Goal: Task Accomplishment & Management: Use online tool/utility

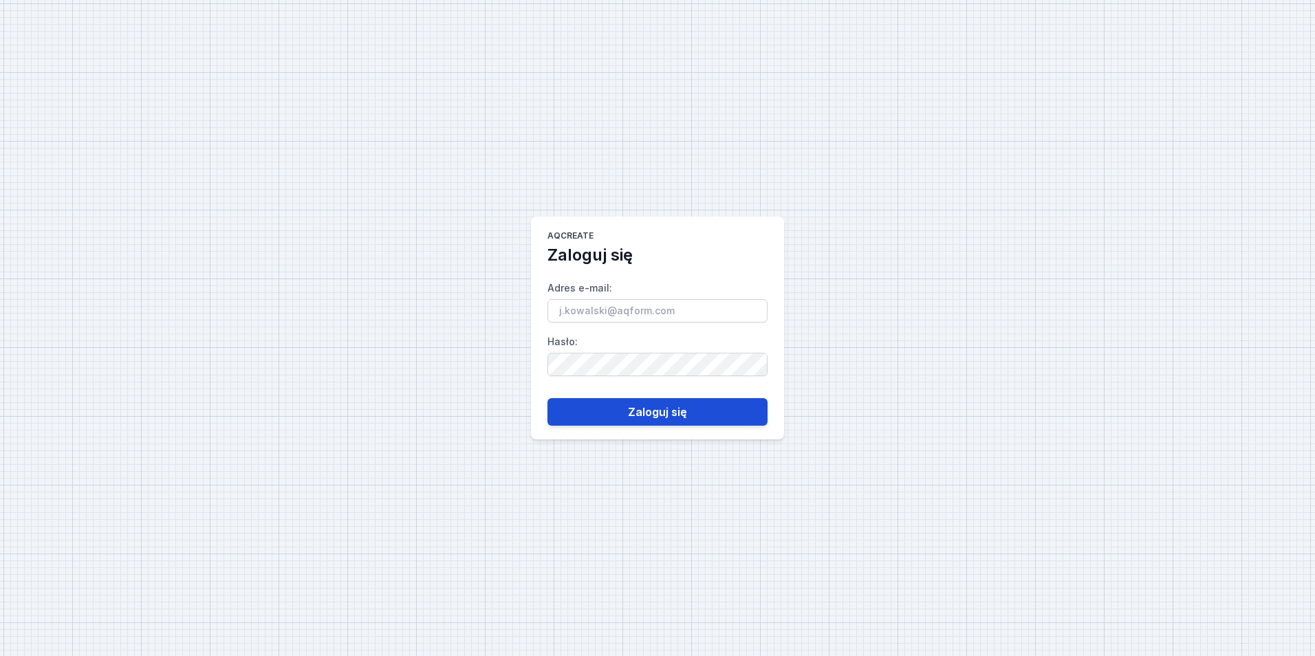
type input "[EMAIL_ADDRESS][PERSON_NAME][DOMAIN_NAME]"
click at [636, 415] on button "Zaloguj się" at bounding box center [658, 412] width 220 height 28
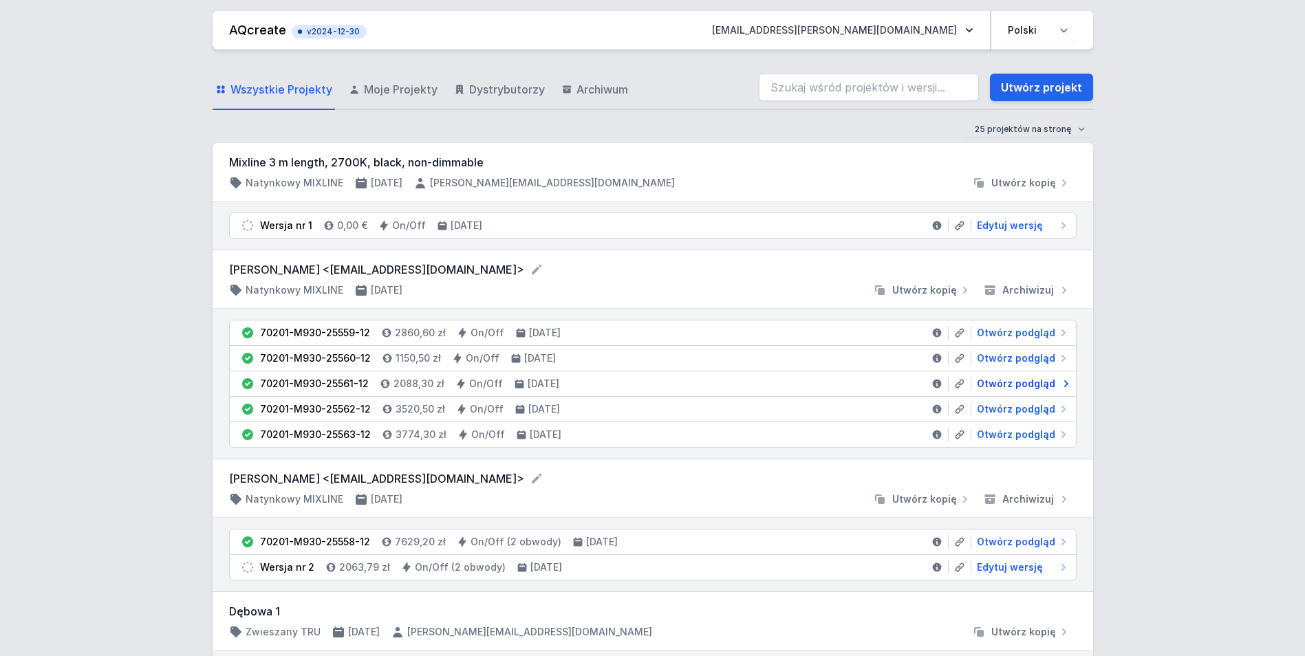
click at [1026, 385] on span "Otwórz podgląd" at bounding box center [1016, 384] width 78 height 14
select select "2"
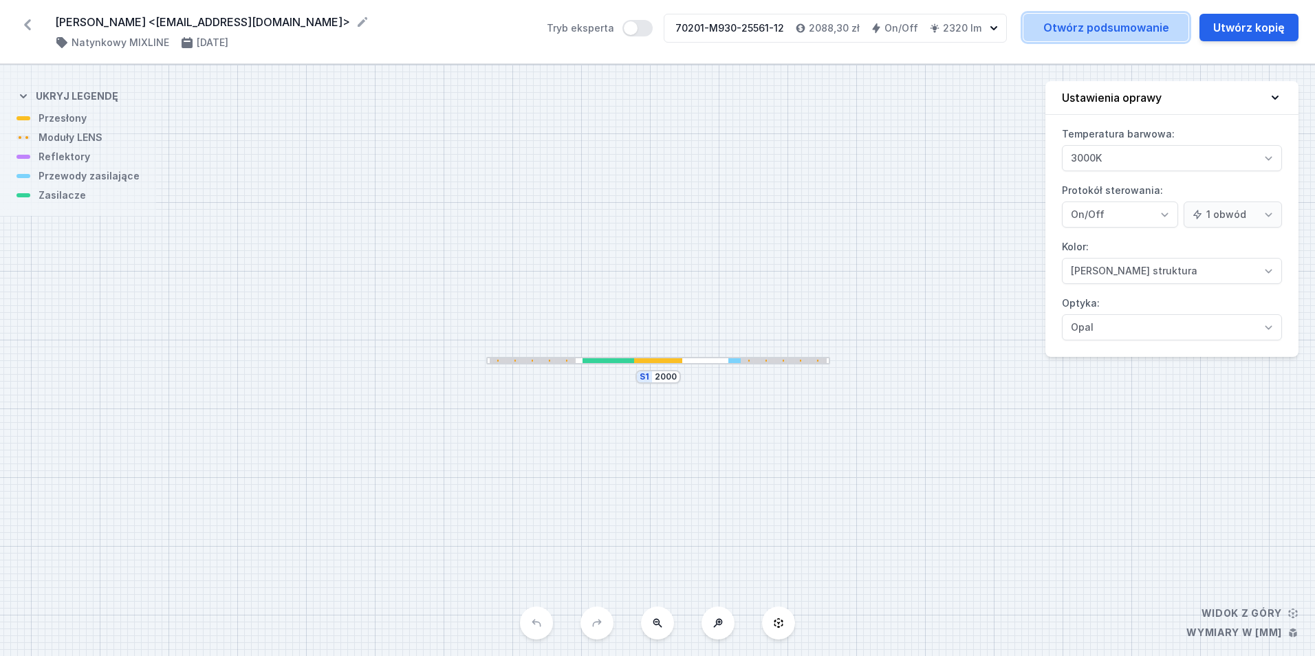
click at [1090, 30] on link "Otwórz podsumowanie" at bounding box center [1106, 28] width 165 height 28
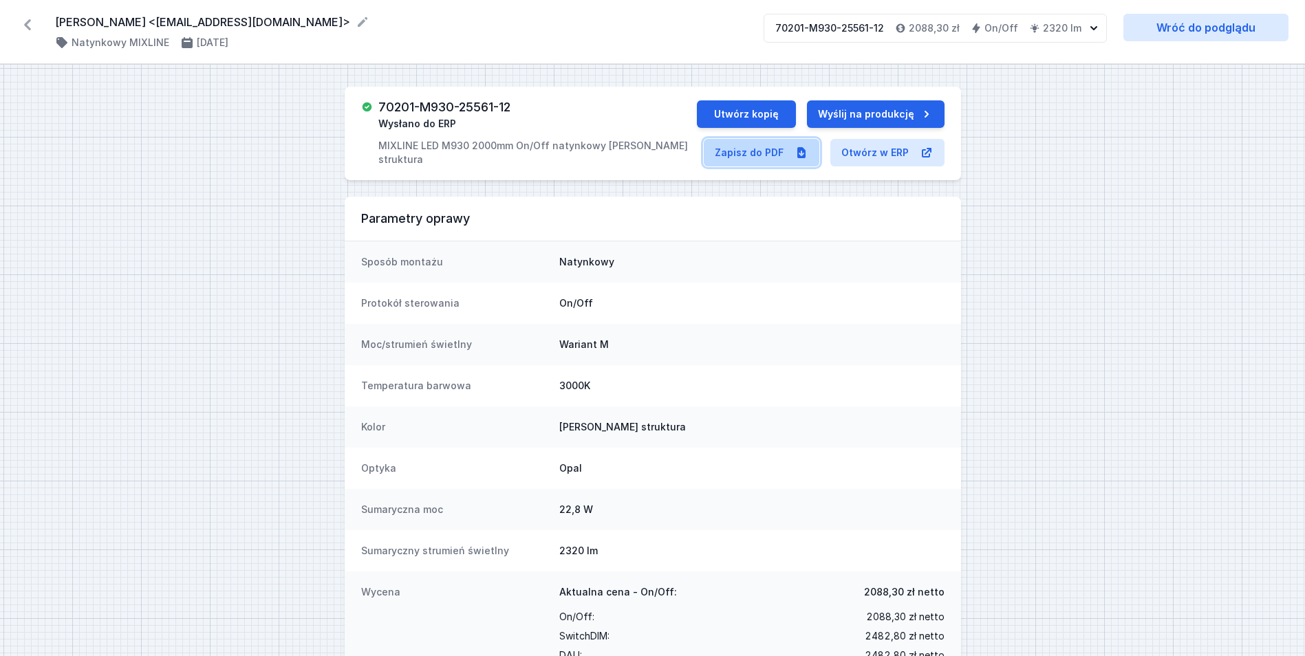
click at [746, 153] on link "Zapisz do PDF" at bounding box center [762, 153] width 116 height 28
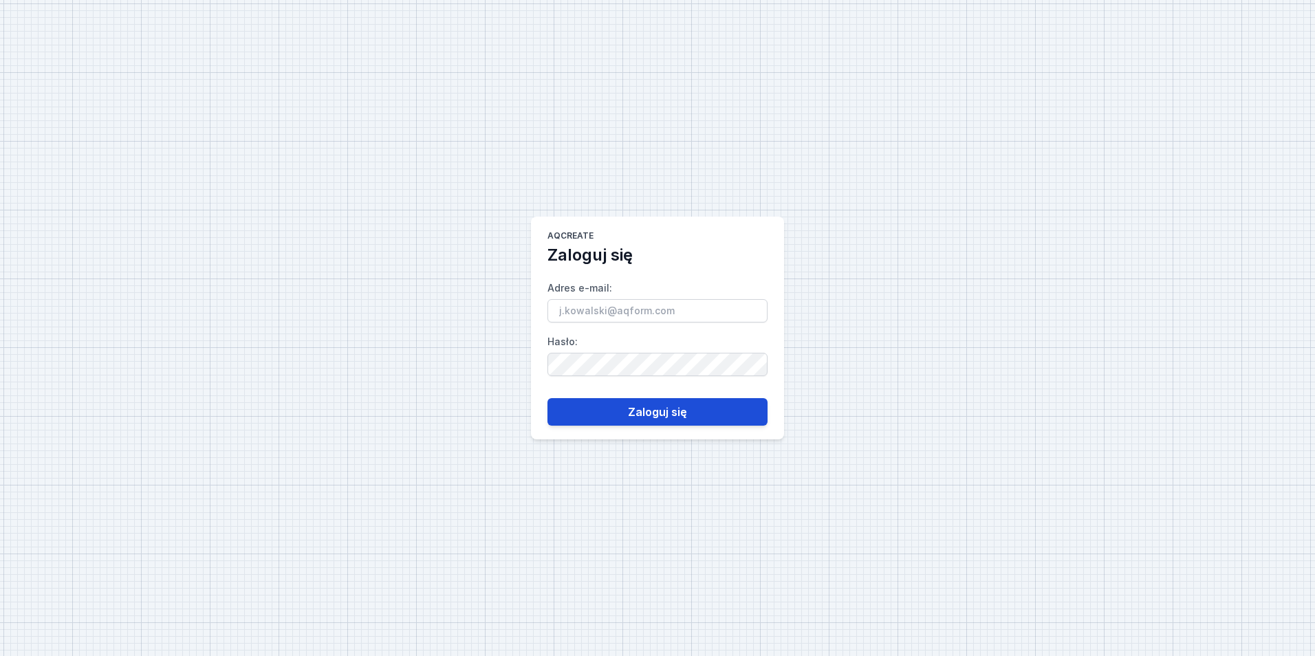
type input "[PERSON_NAME][EMAIL_ADDRESS][DOMAIN_NAME]"
click at [715, 401] on button "Zaloguj się" at bounding box center [658, 412] width 220 height 28
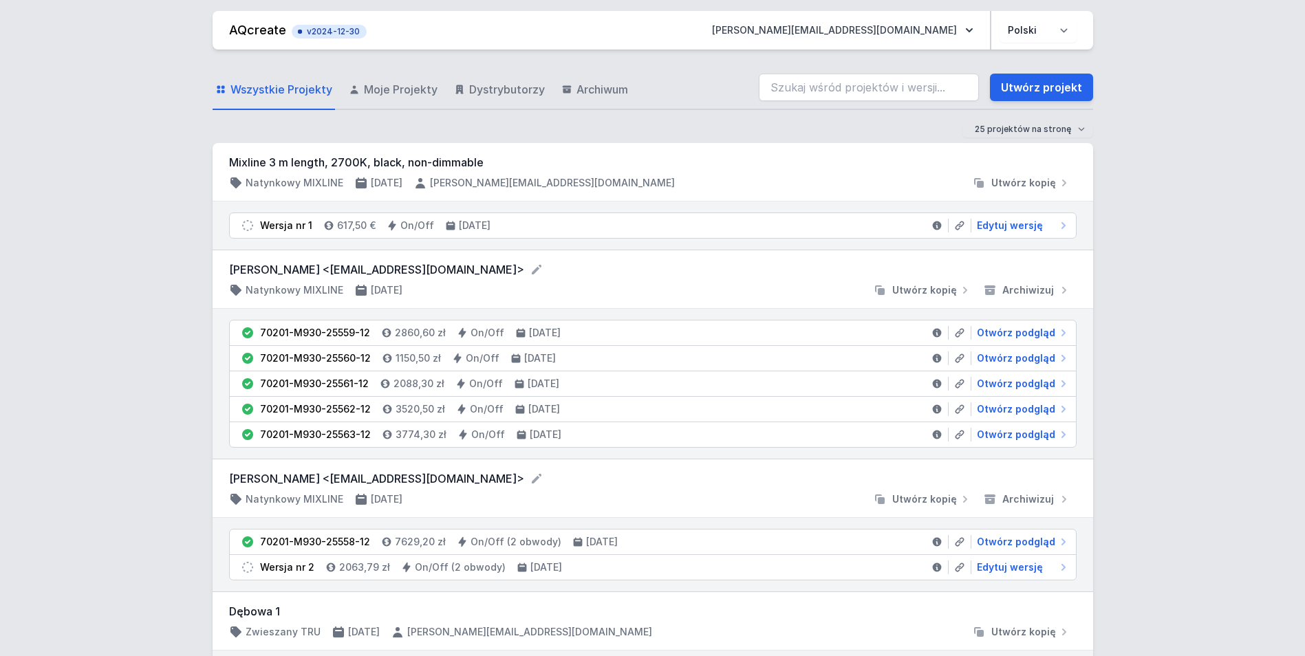
drag, startPoint x: 398, startPoint y: 117, endPoint x: 138, endPoint y: 72, distance: 263.9
drag, startPoint x: 169, startPoint y: 66, endPoint x: 714, endPoint y: 86, distance: 545.2
drag, startPoint x: 714, startPoint y: 86, endPoint x: 678, endPoint y: 66, distance: 41.0
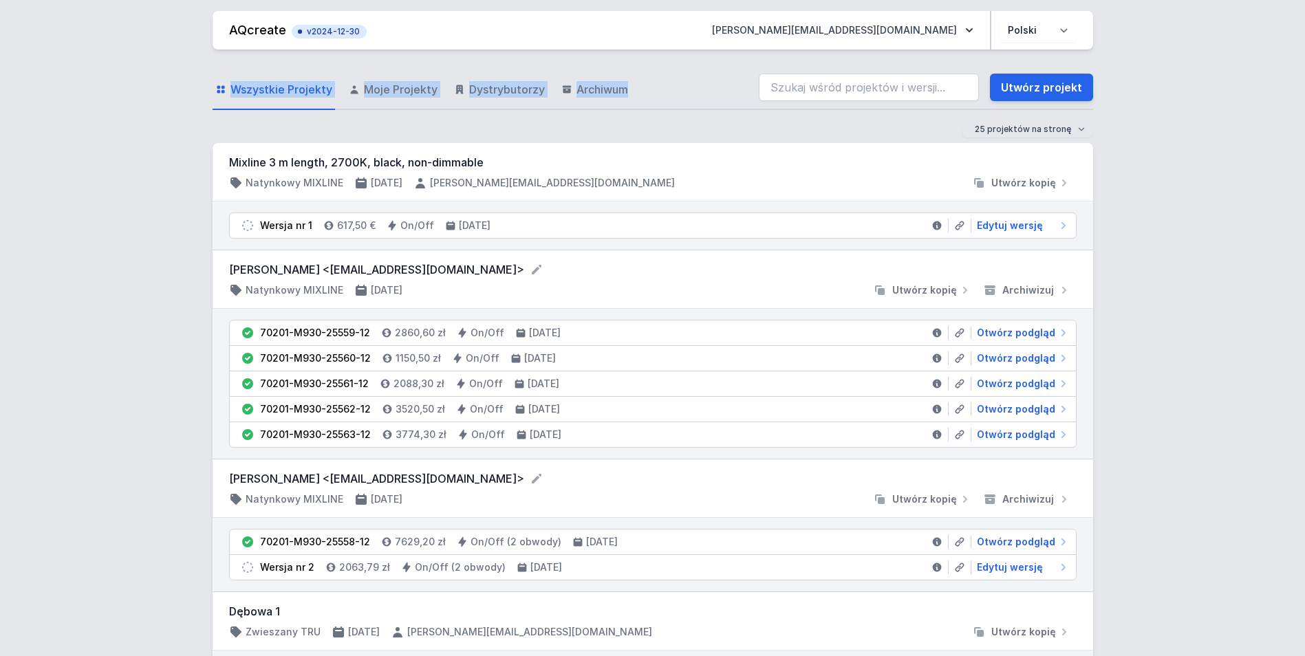
click at [678, 66] on div "Wszystkie Projekty Moje Projekty Dystrybutorzy Archiwum Utwórz projekt" at bounding box center [653, 88] width 881 height 44
click at [890, 97] on input "search" at bounding box center [869, 88] width 220 height 28
paste input "70201-M940-25424-12"
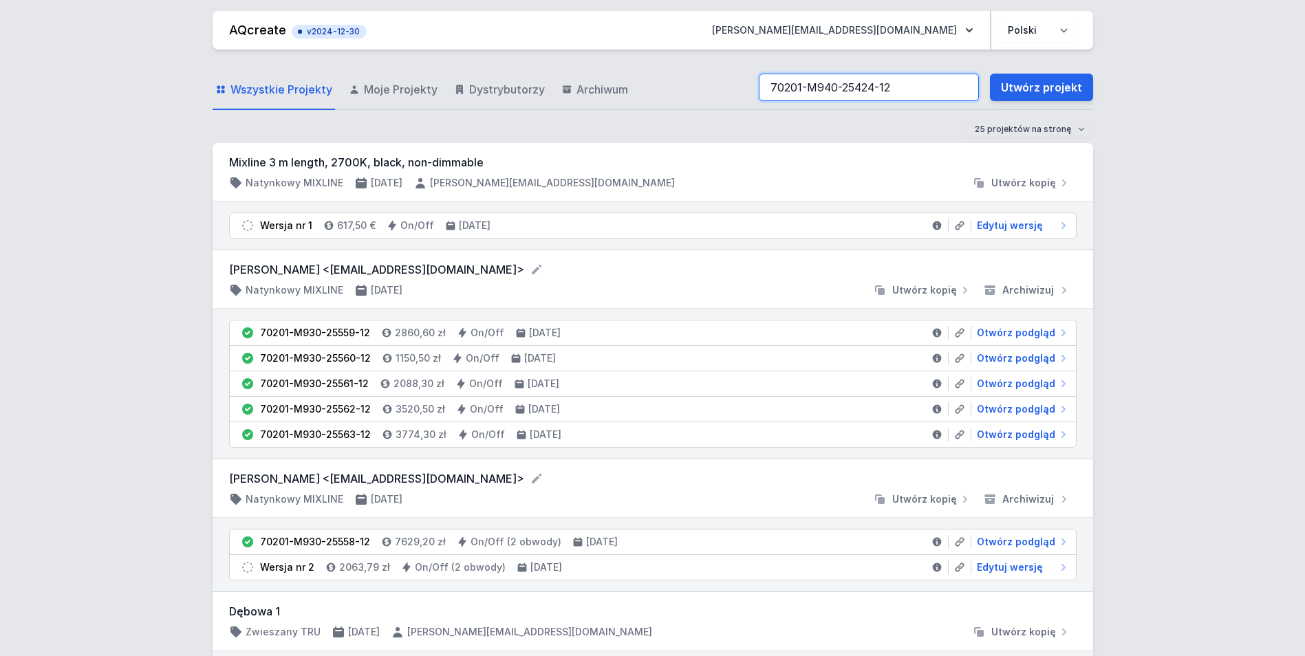
click at [889, 93] on input "70201-M940-25424-12" at bounding box center [869, 88] width 220 height 28
paste input "70201-M940-25424-12"
type input "70201-M940-25424-170201-M940-25424-12 2"
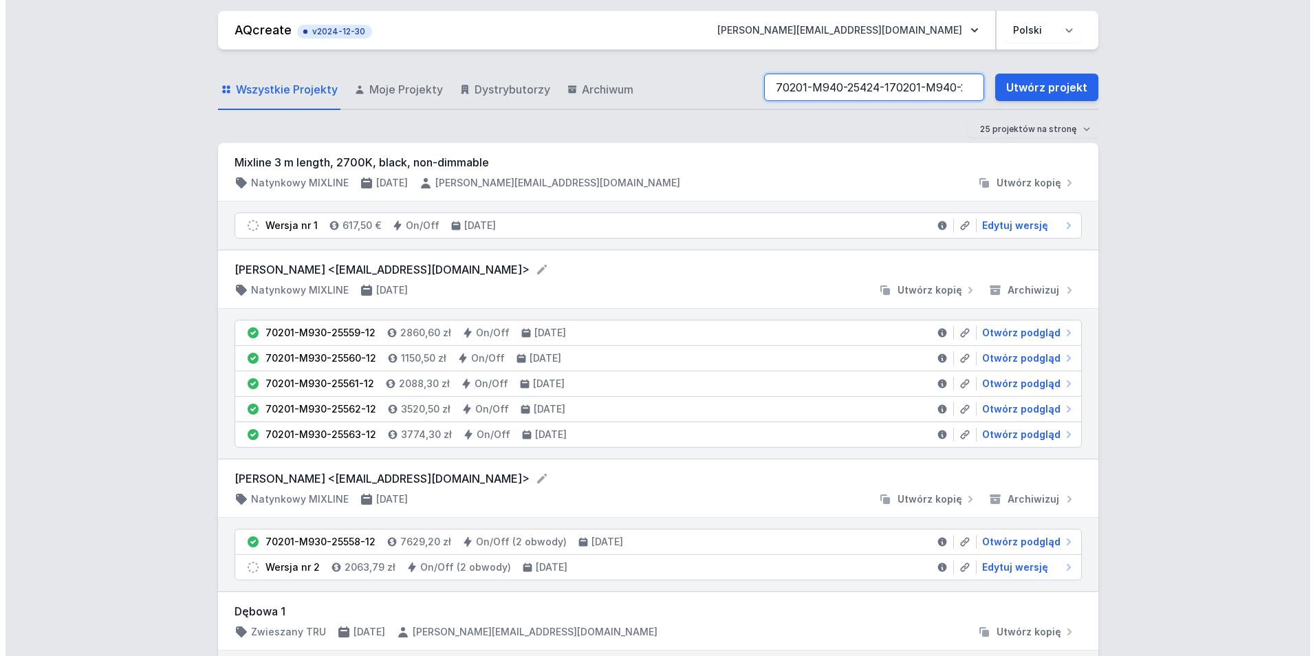
scroll to position [0, 55]
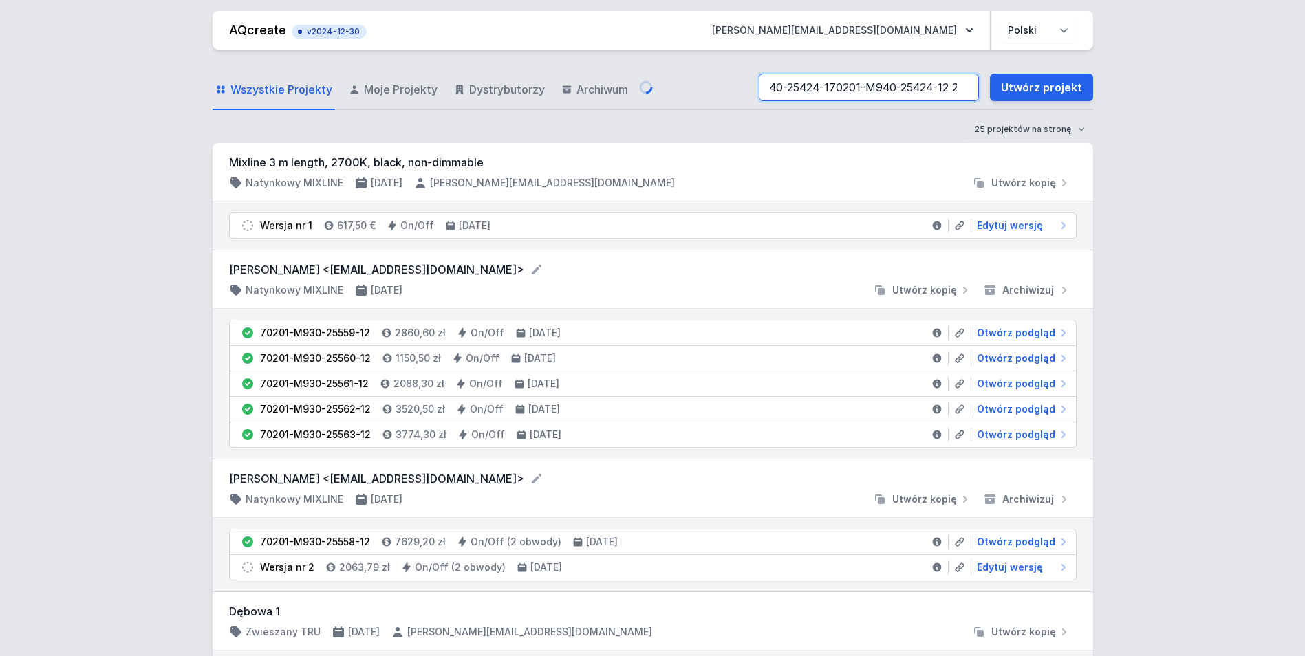
click at [962, 87] on input "70201-M940-25424-170201-M940-25424-12 2" at bounding box center [869, 88] width 220 height 28
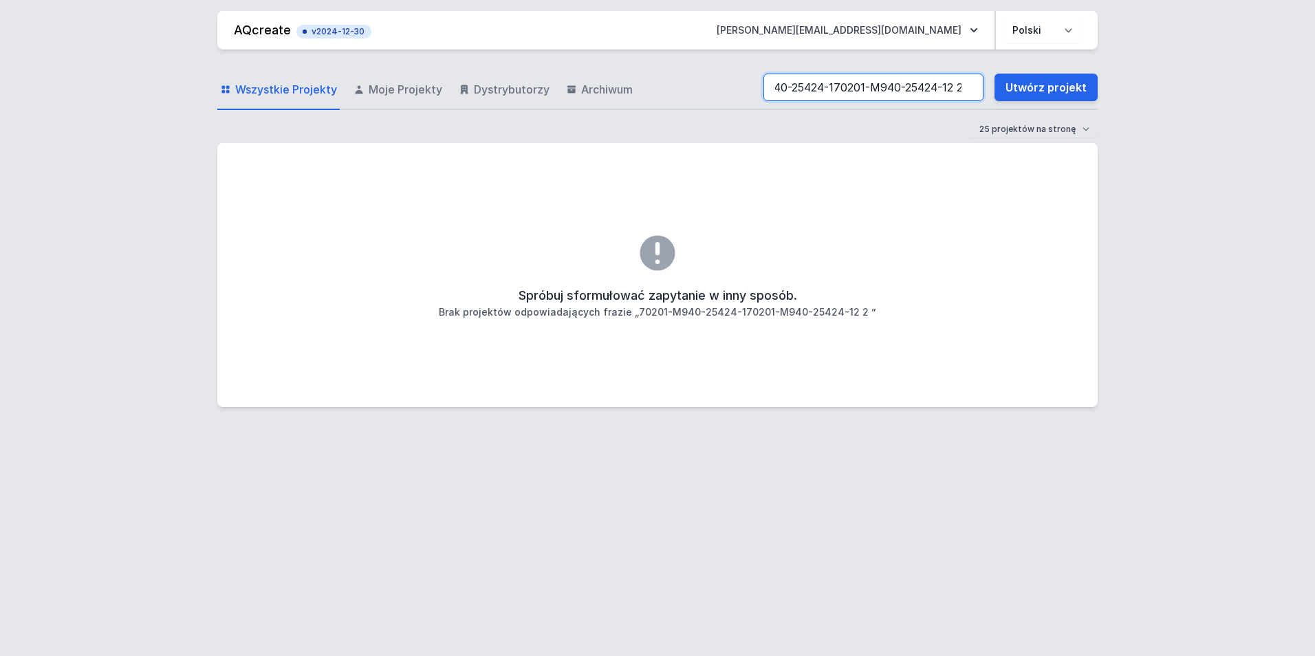
click at [969, 85] on input "70201-M940-25424-170201-M940-25424-12 2" at bounding box center [874, 88] width 220 height 28
click at [864, 91] on input "70201-M940-25424-12" at bounding box center [874, 88] width 220 height 28
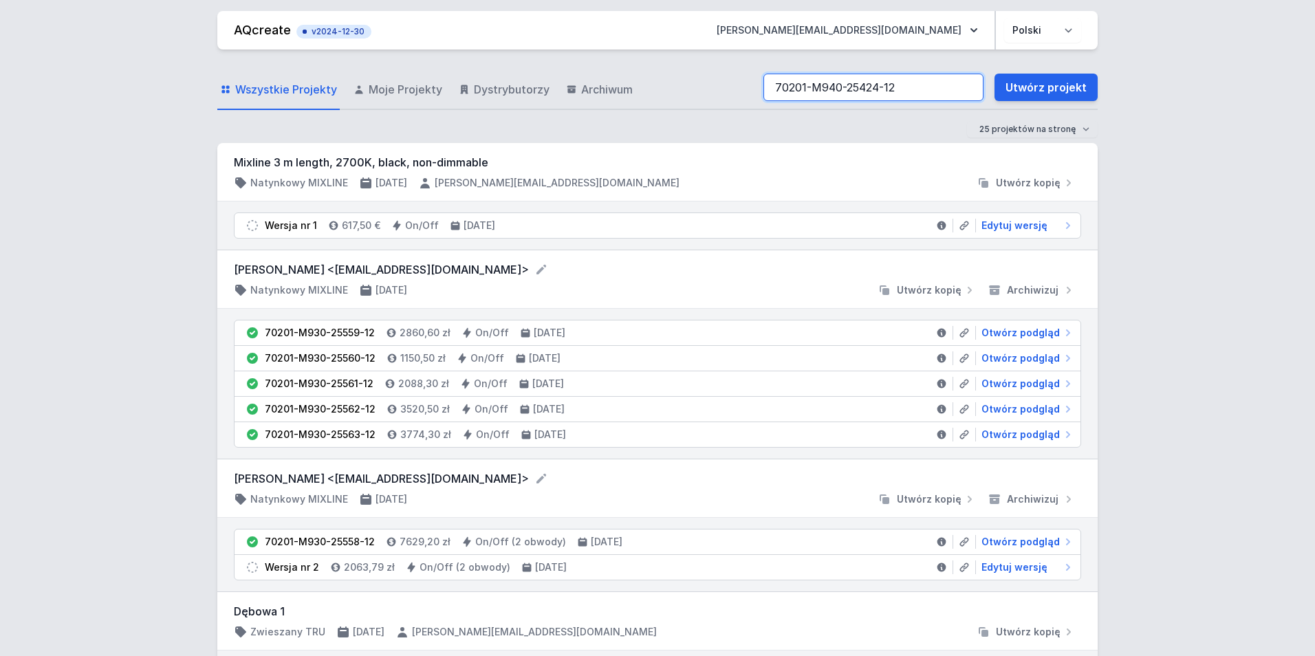
click at [901, 87] on input "70201-M940-25424-12" at bounding box center [874, 88] width 220 height 28
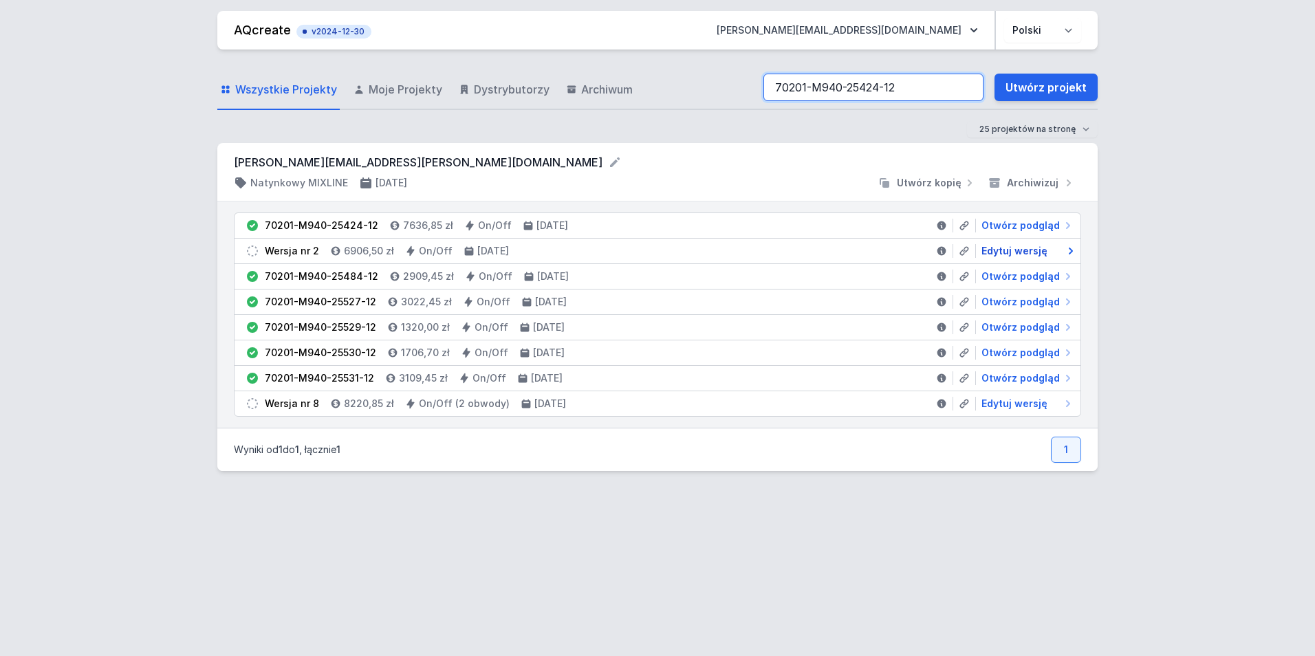
type input "70201-M940-25424-12"
click at [1009, 251] on span "Edytuj wersję" at bounding box center [1015, 251] width 66 height 14
select select "4000"
select select "2"
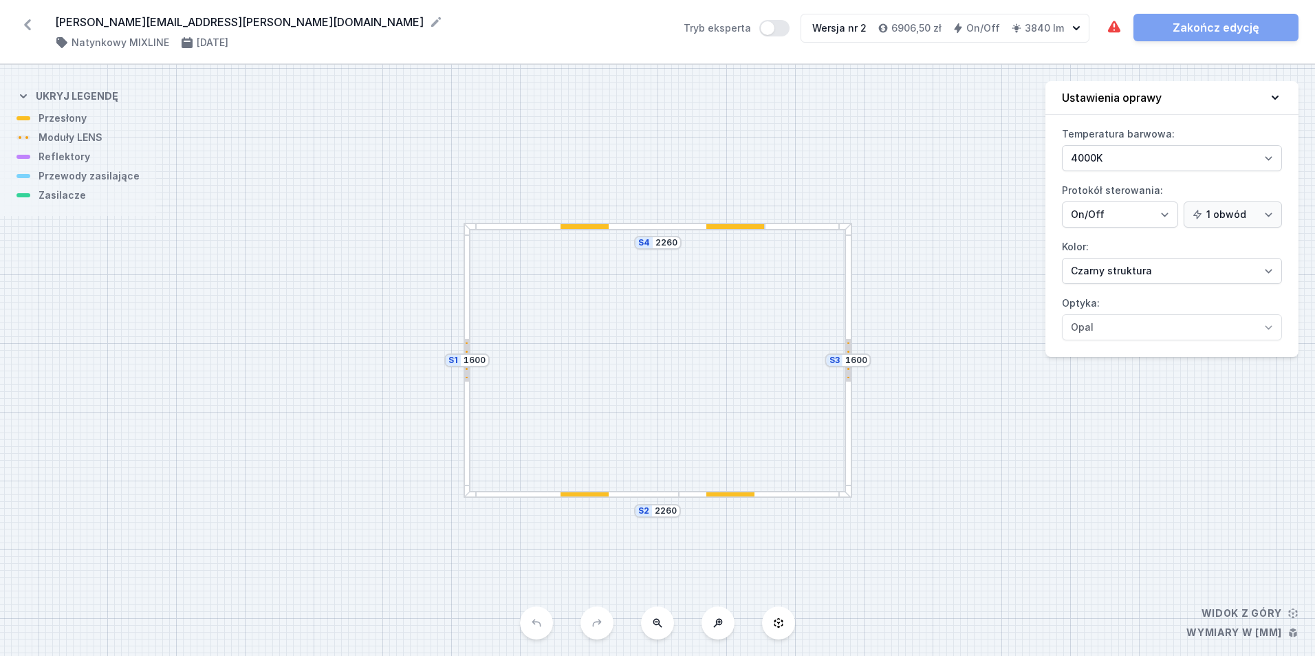
click at [943, 283] on div "S4 2260 S3 1600 S2 2260 S1 1600" at bounding box center [657, 361] width 1315 height 592
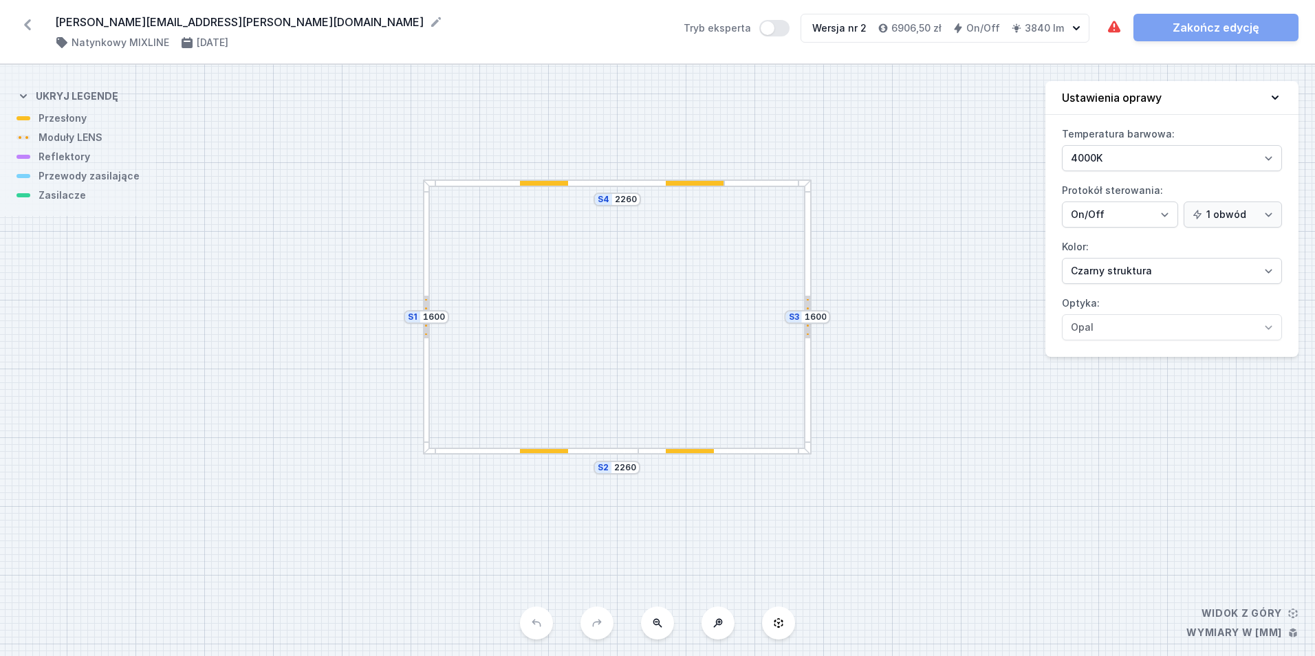
drag, startPoint x: 939, startPoint y: 309, endPoint x: 905, endPoint y: 274, distance: 48.6
click at [905, 274] on div "S4 2260 S3 1600 S2 2260 S1 1600" at bounding box center [657, 361] width 1315 height 592
click at [747, 187] on div "S4 2260 S3 1600 S2 2260 S1 1600" at bounding box center [657, 361] width 1315 height 592
click at [737, 186] on div at bounding box center [767, 184] width 87 height 8
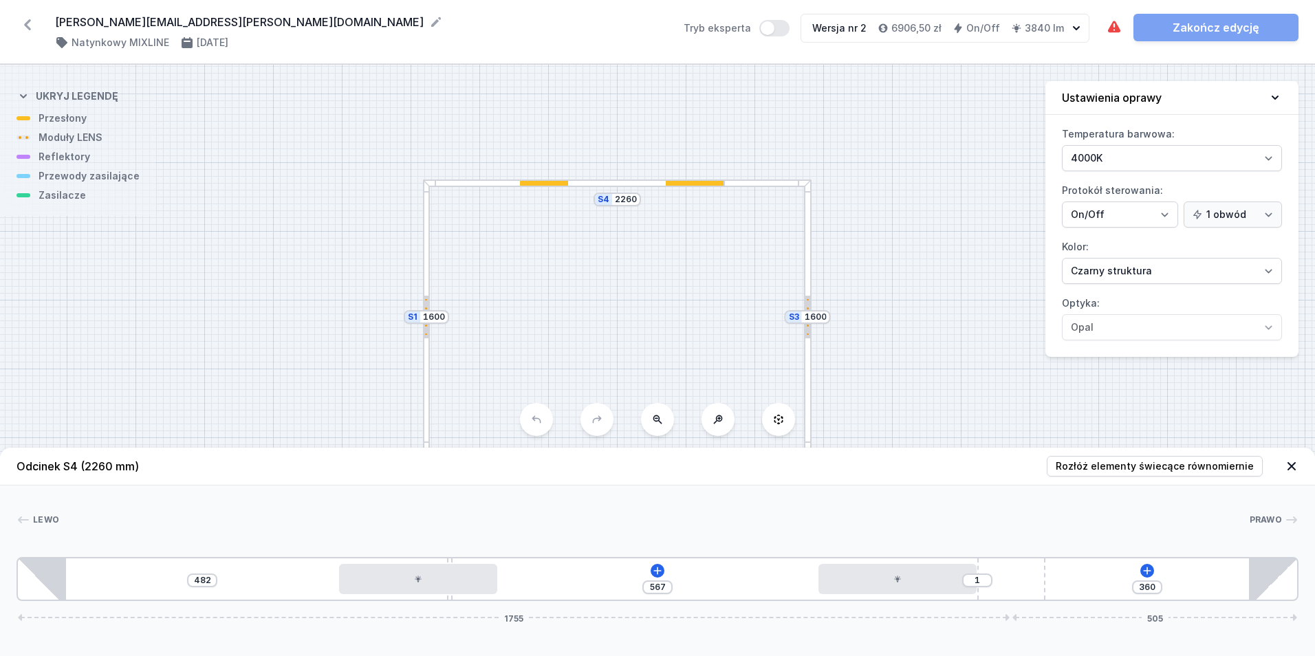
click at [732, 185] on div at bounding box center [724, 184] width 21 height 8
click at [1148, 572] on icon at bounding box center [1147, 570] width 11 height 11
drag, startPoint x: 889, startPoint y: 304, endPoint x: 848, endPoint y: 145, distance: 164.0
click at [855, 124] on div "S4 2260 S3 1600 S2 2260 S1 1600" at bounding box center [657, 361] width 1315 height 592
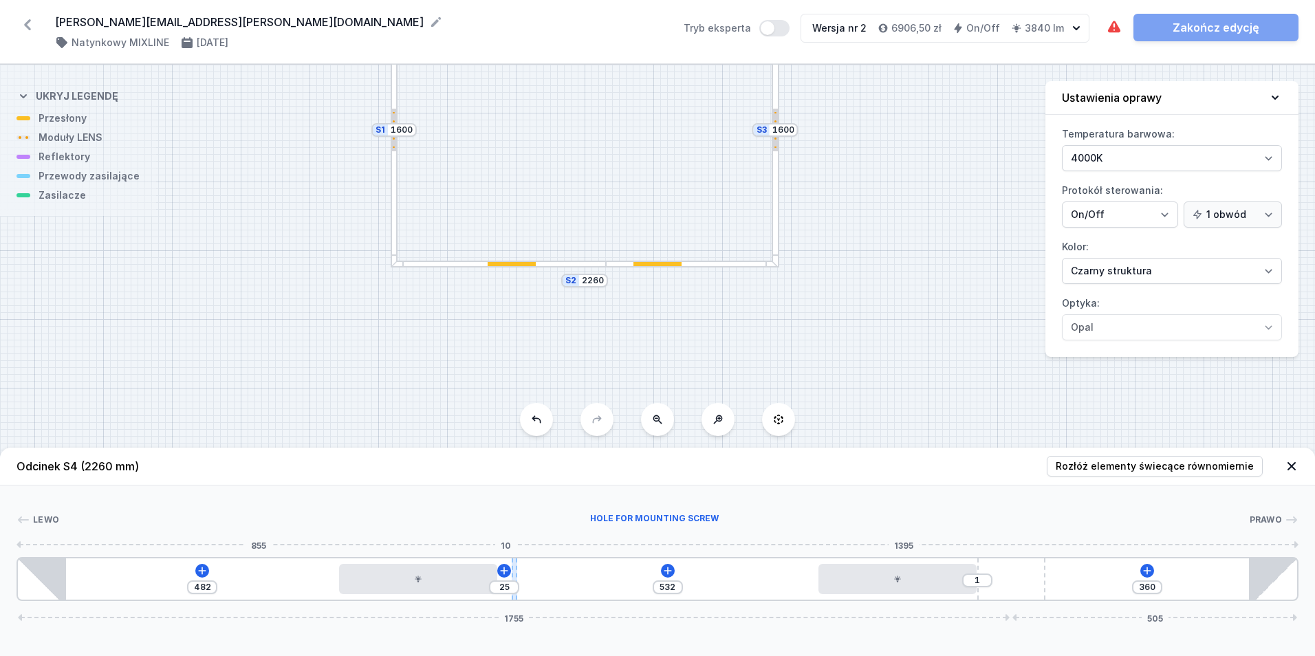
type input "524"
type input "33"
type input "520"
type input "37"
type input "518"
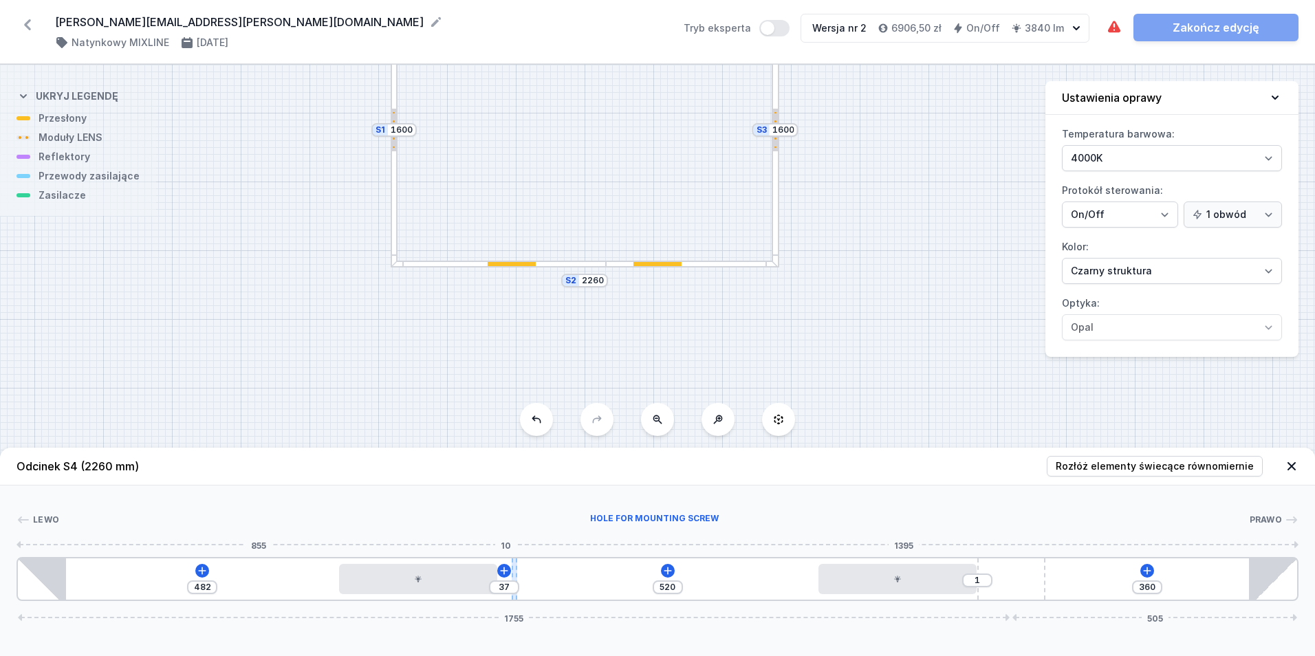
type input "39"
type input "517"
type input "40"
type input "515"
type input "42"
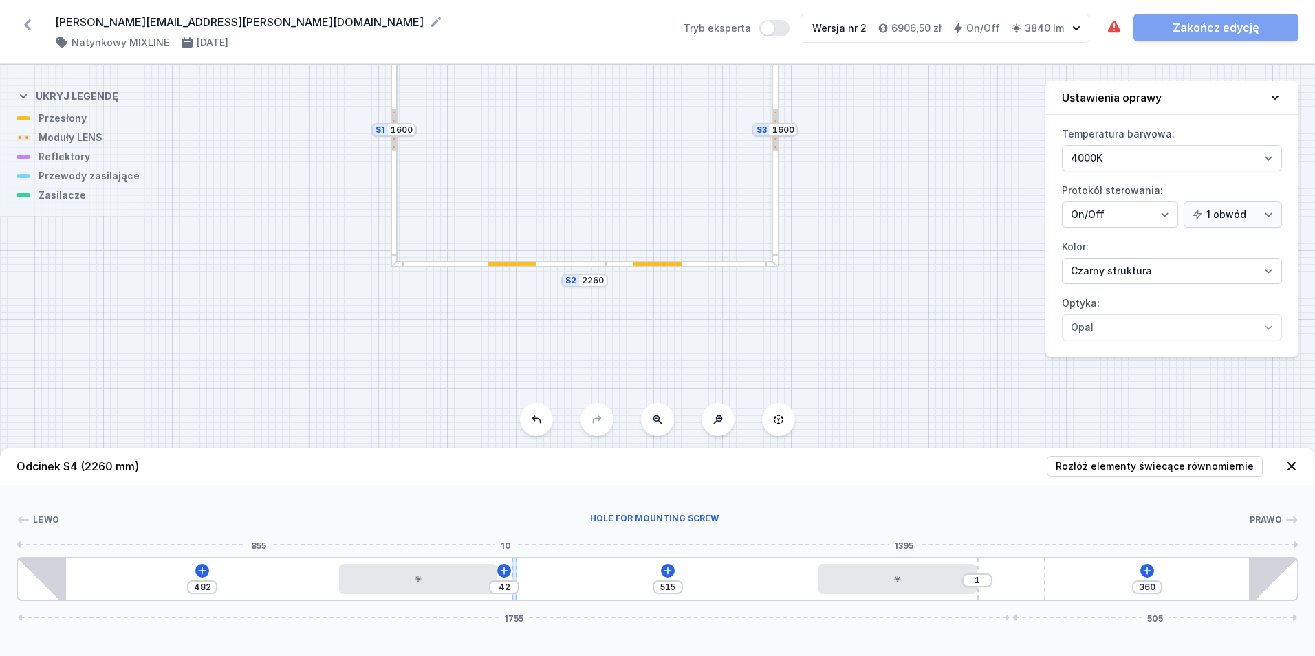
type input "511"
type input "46"
type input "510"
type input "47"
drag, startPoint x: 450, startPoint y: 599, endPoint x: 524, endPoint y: 595, distance: 74.4
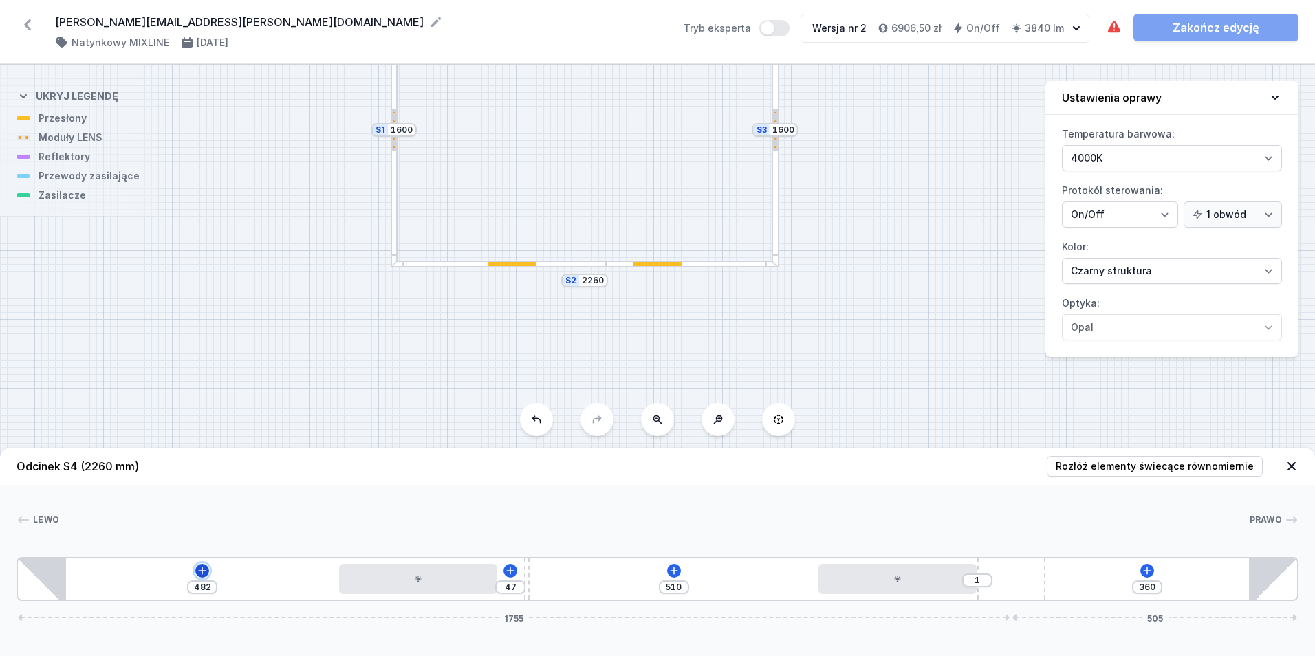
click at [202, 572] on icon at bounding box center [202, 570] width 11 height 11
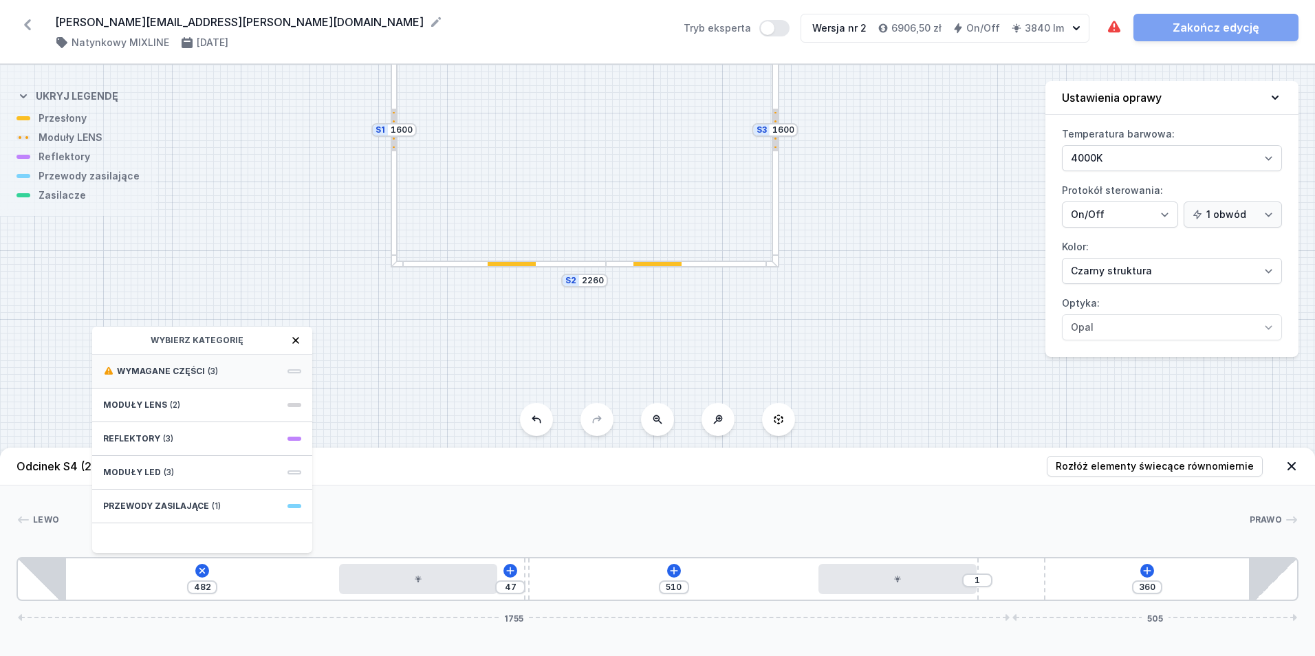
click at [246, 374] on div "Wymagane części (3)" at bounding box center [202, 372] width 220 height 34
click at [237, 375] on span "Hole for power supply cable" at bounding box center [202, 370] width 198 height 14
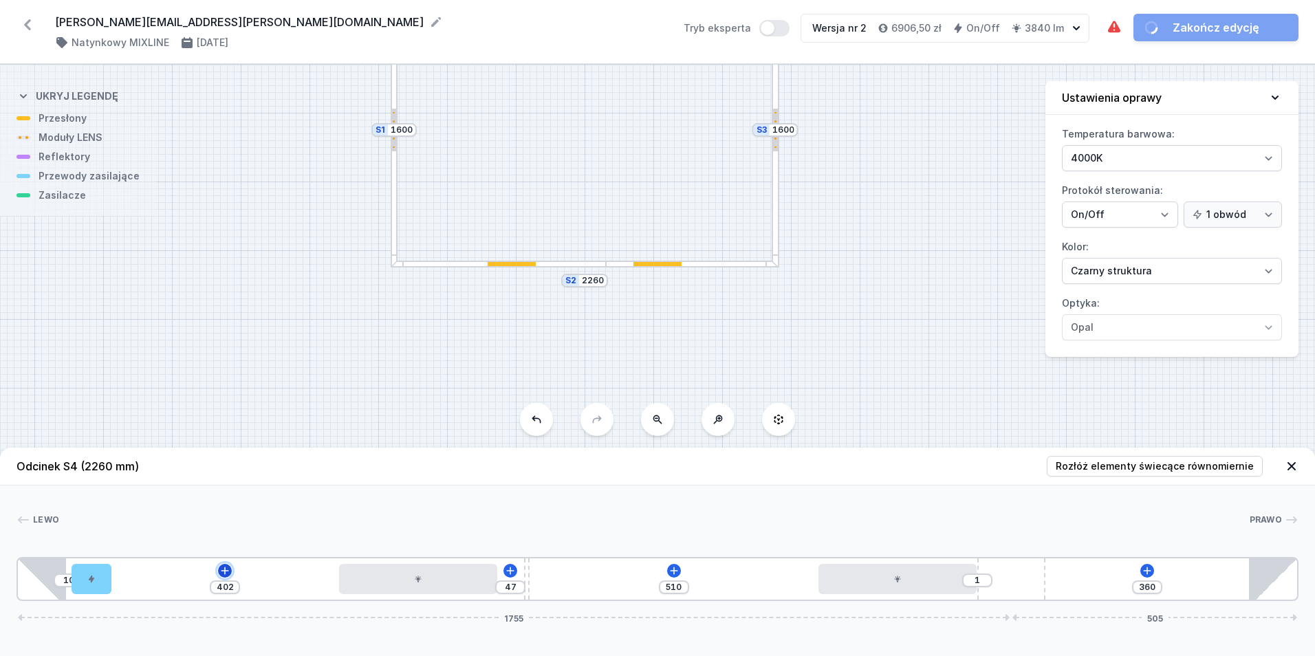
click at [224, 570] on icon at bounding box center [224, 570] width 11 height 11
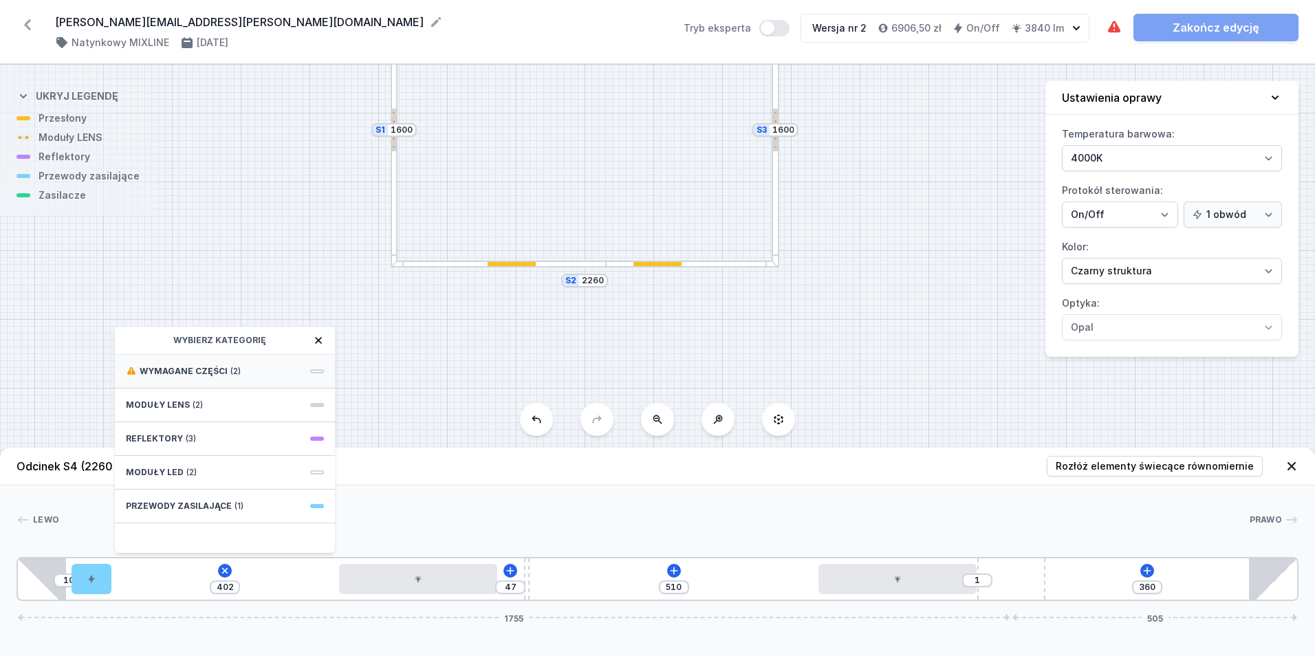
click at [250, 382] on div "Wymagane części (2)" at bounding box center [225, 372] width 220 height 34
click at [250, 369] on span "ON/OFF Driver - up to 40W" at bounding box center [225, 370] width 198 height 14
type input "102"
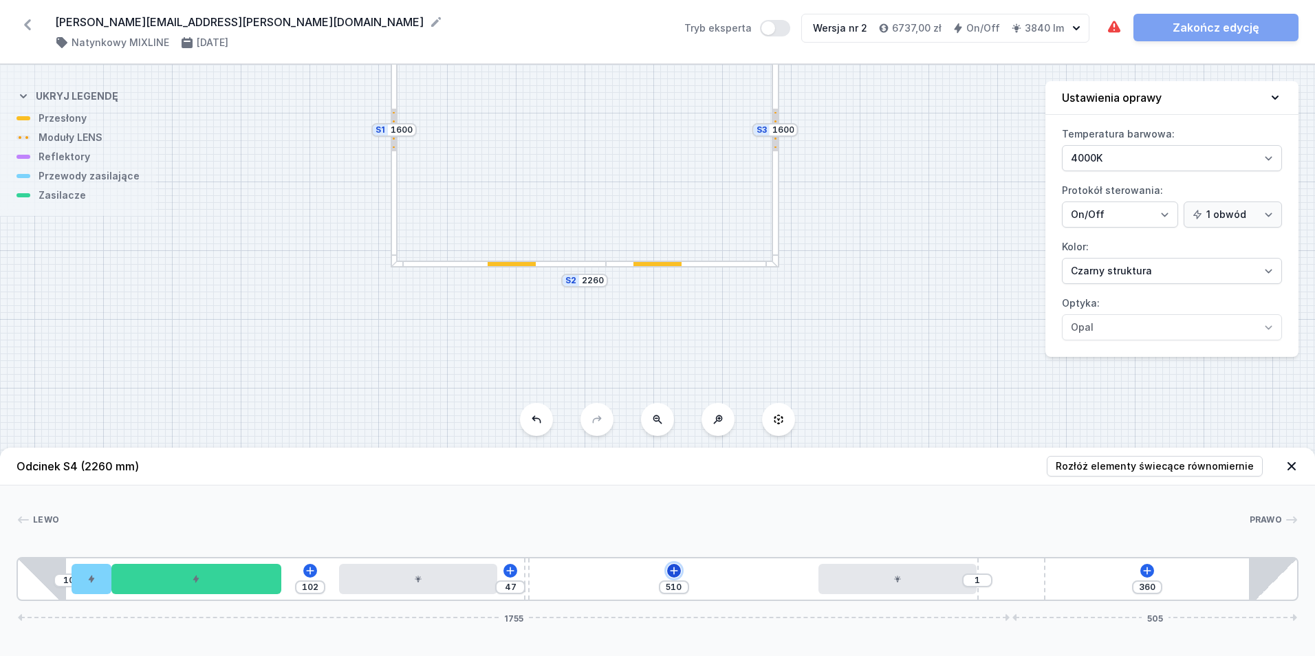
click at [671, 567] on icon at bounding box center [674, 570] width 11 height 11
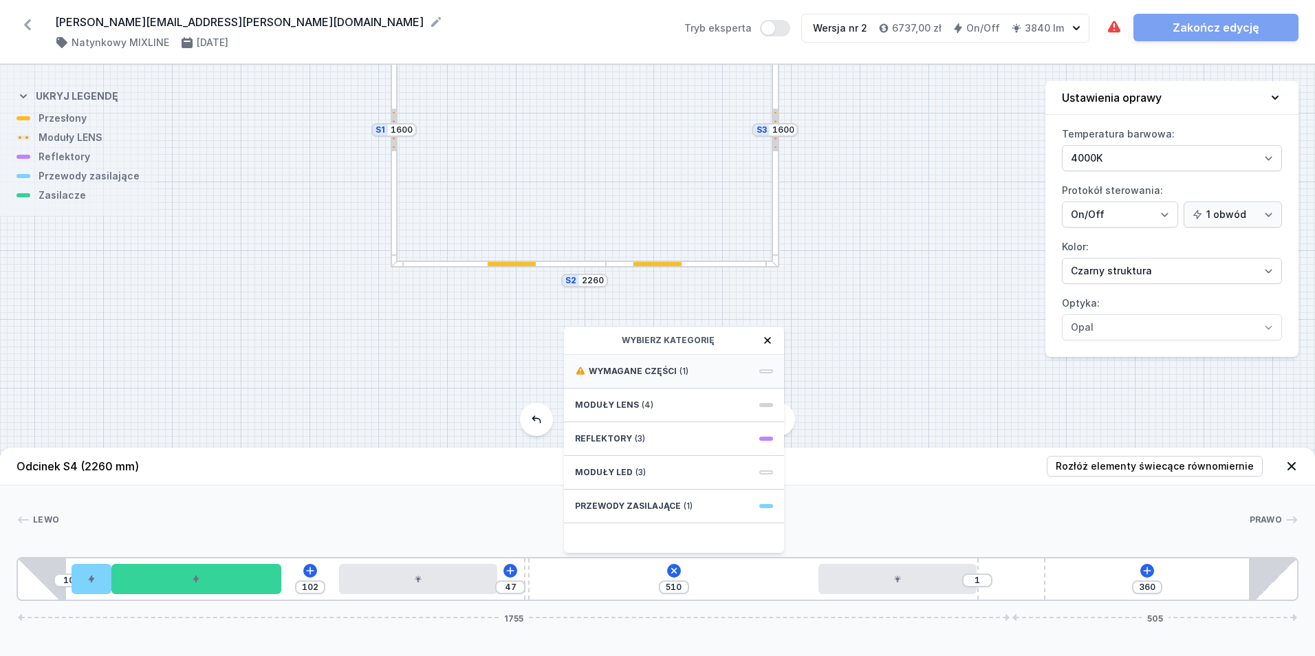
click at [682, 372] on span "(1)" at bounding box center [684, 371] width 9 height 11
click at [679, 369] on span "ON/OFF Driver - up to 3,5W" at bounding box center [674, 370] width 198 height 14
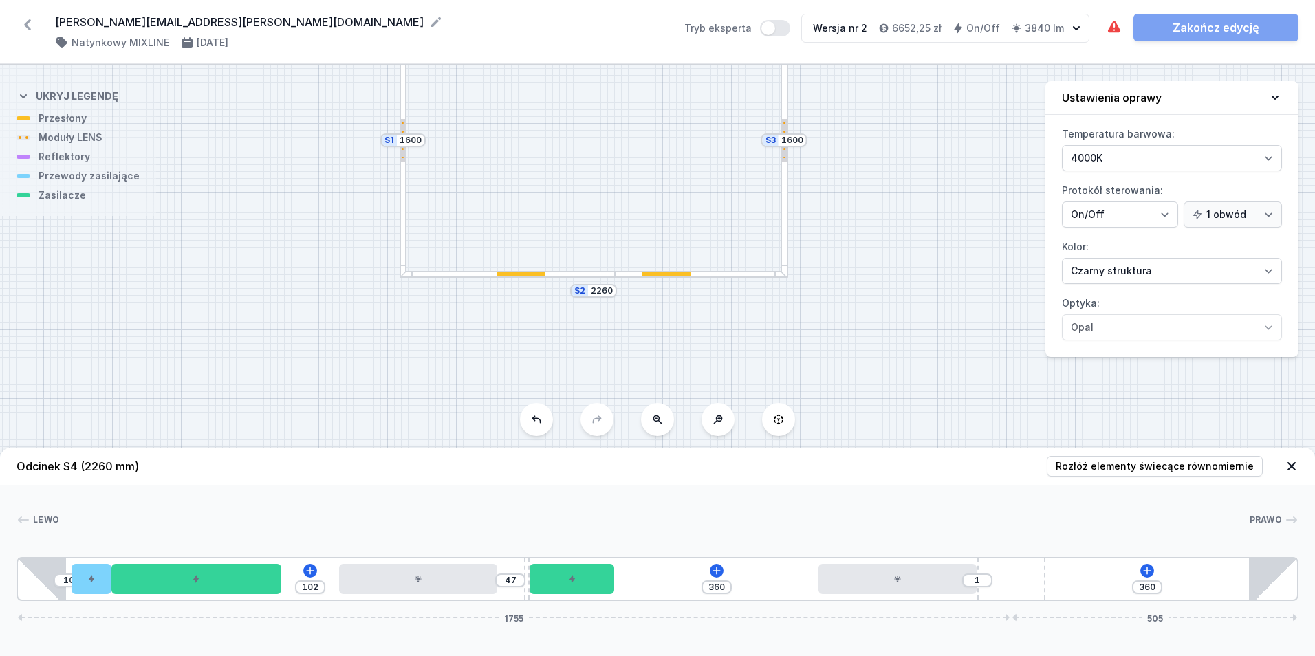
drag, startPoint x: 569, startPoint y: 158, endPoint x: 580, endPoint y: 195, distance: 38.7
click at [581, 195] on div "S4 2260 S3 1600 S2 2260 S1 1600" at bounding box center [657, 361] width 1315 height 592
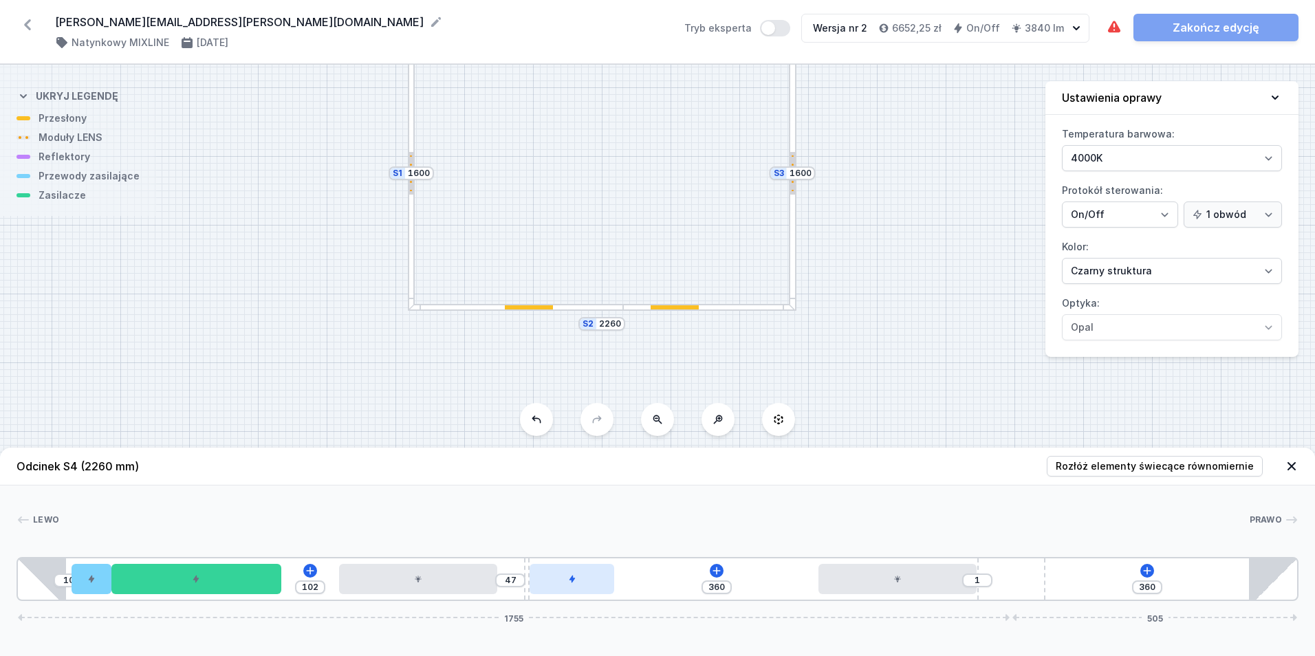
click at [574, 594] on div "10 102 47 360 1 360 1755 505" at bounding box center [658, 579] width 1282 height 44
click at [572, 587] on div at bounding box center [572, 579] width 85 height 30
click at [570, 535] on icon at bounding box center [572, 540] width 11 height 11
type input "510"
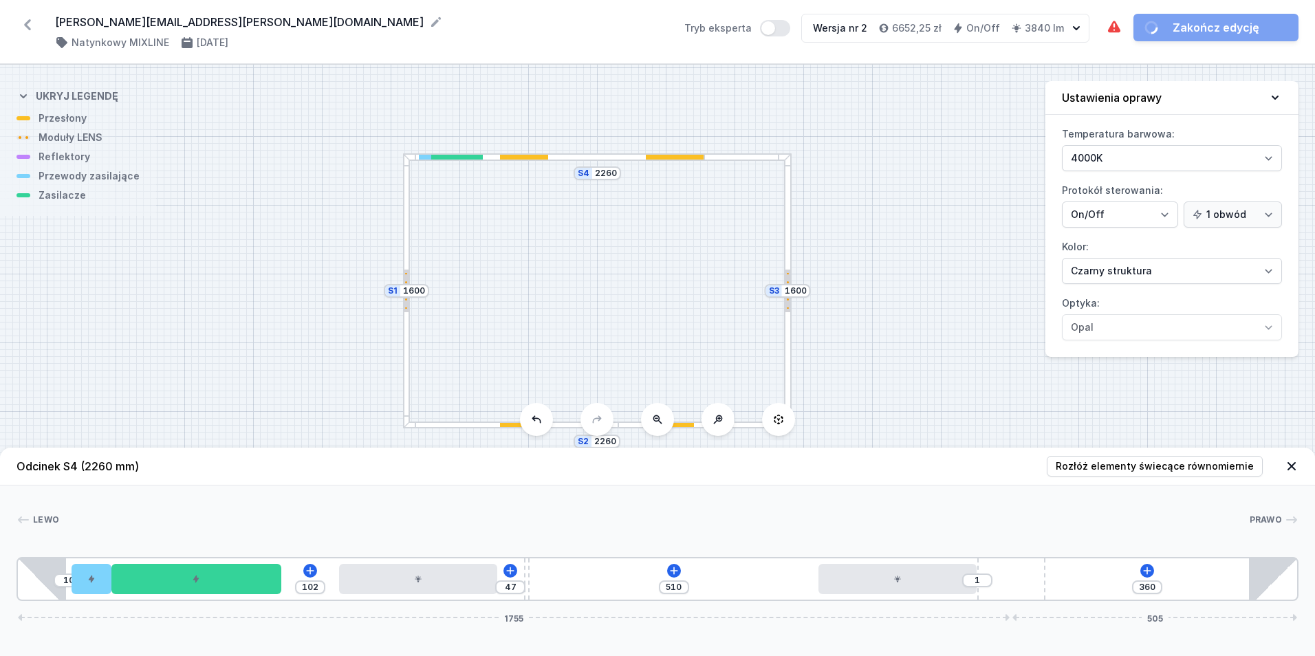
drag, startPoint x: 517, startPoint y: 234, endPoint x: 514, endPoint y: 462, distance: 228.4
click at [514, 464] on div "S4 2260 S3 1600 S2 2260 S1 1600 Odcinek S4 (2260 mm) Rozłóż elementy świecące r…" at bounding box center [657, 361] width 1315 height 592
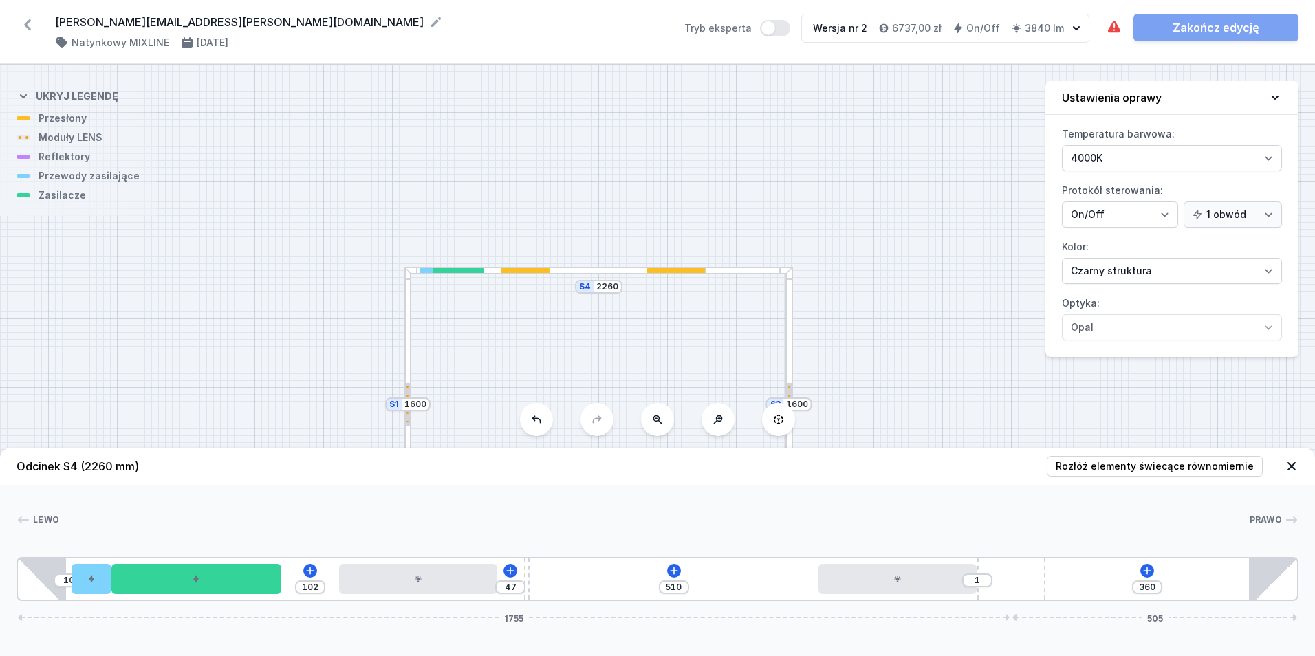
click at [411, 325] on div at bounding box center [409, 404] width 8 height 275
type input "547"
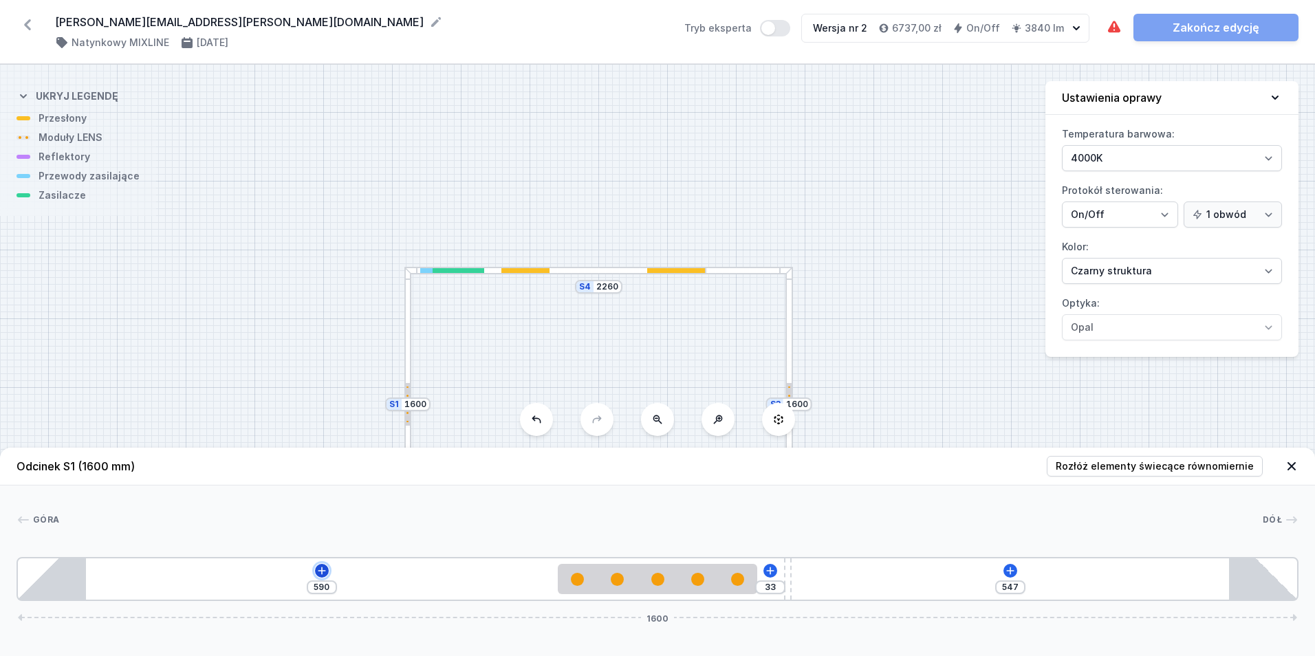
click at [321, 572] on icon at bounding box center [322, 571] width 8 height 8
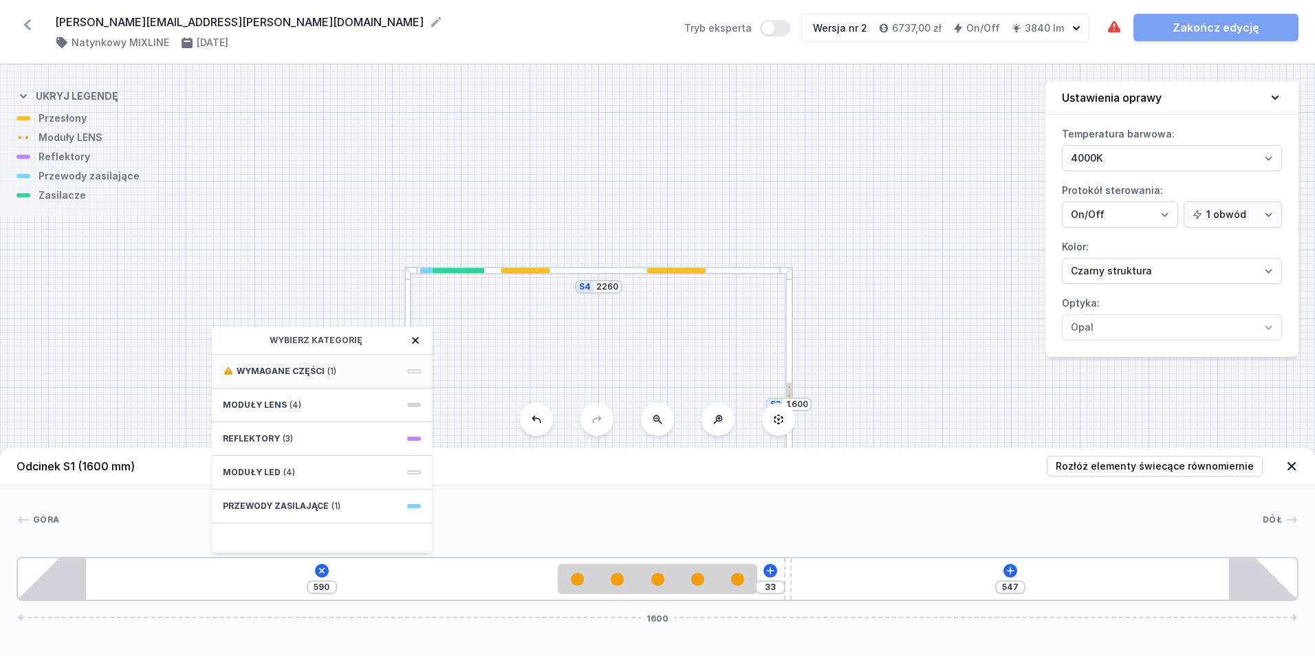
click at [281, 359] on div "Wymagane części (1)" at bounding box center [322, 372] width 220 height 34
click at [343, 371] on span "ON/OFF Driver - up to 3,5W" at bounding box center [322, 370] width 198 height 14
type input "440"
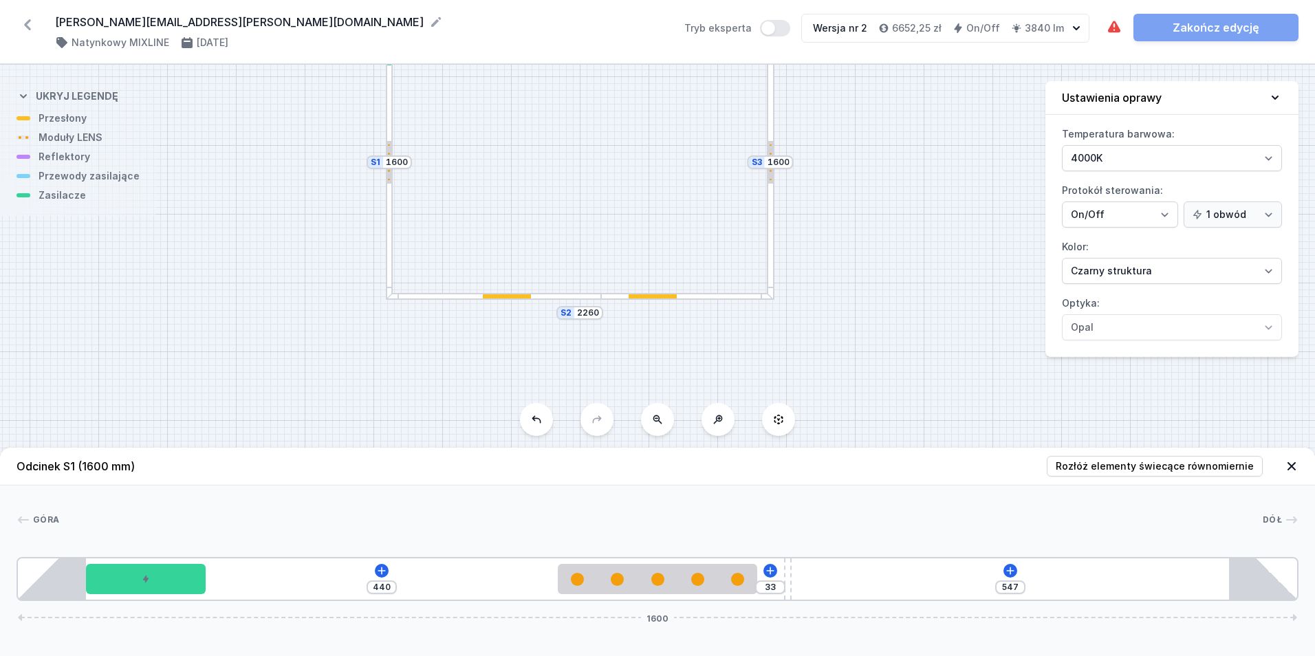
drag, startPoint x: 316, startPoint y: 371, endPoint x: 301, endPoint y: 135, distance: 236.5
click at [301, 135] on div "S4 2260 S3 1600 S2 2260 S1 1600" at bounding box center [657, 361] width 1315 height 592
click at [1008, 572] on icon at bounding box center [1010, 570] width 11 height 11
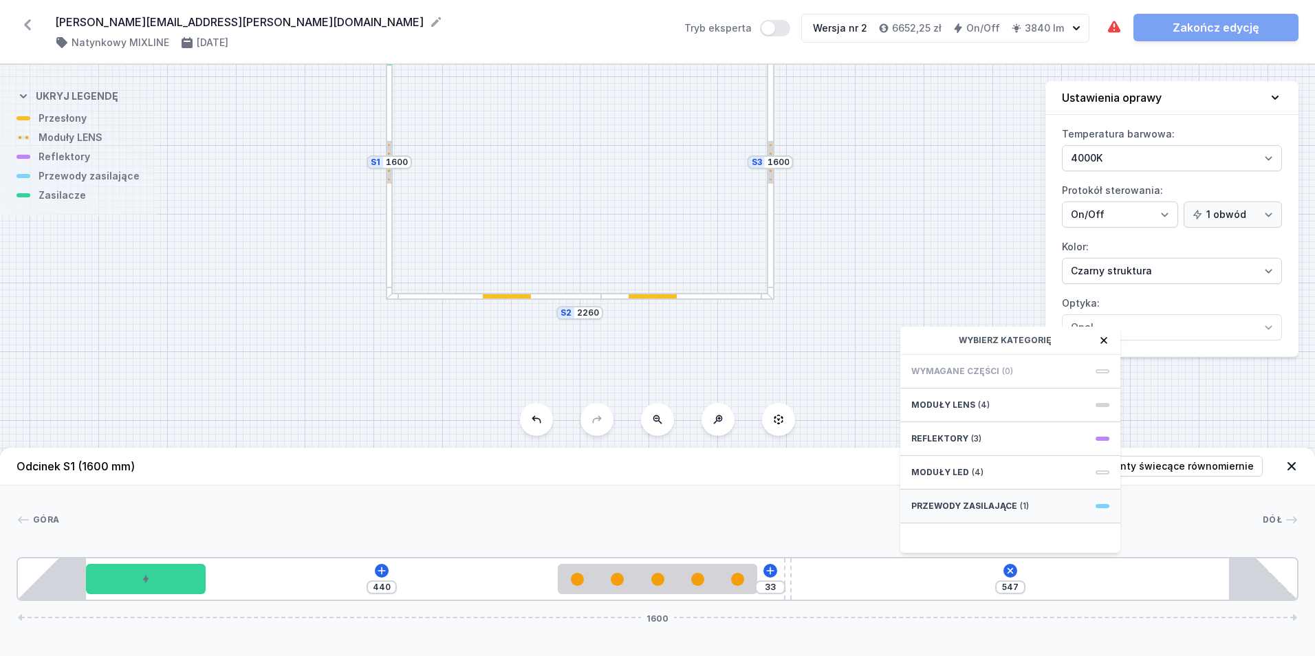
click at [1011, 512] on div "Przewody zasilające (1)" at bounding box center [1011, 507] width 220 height 34
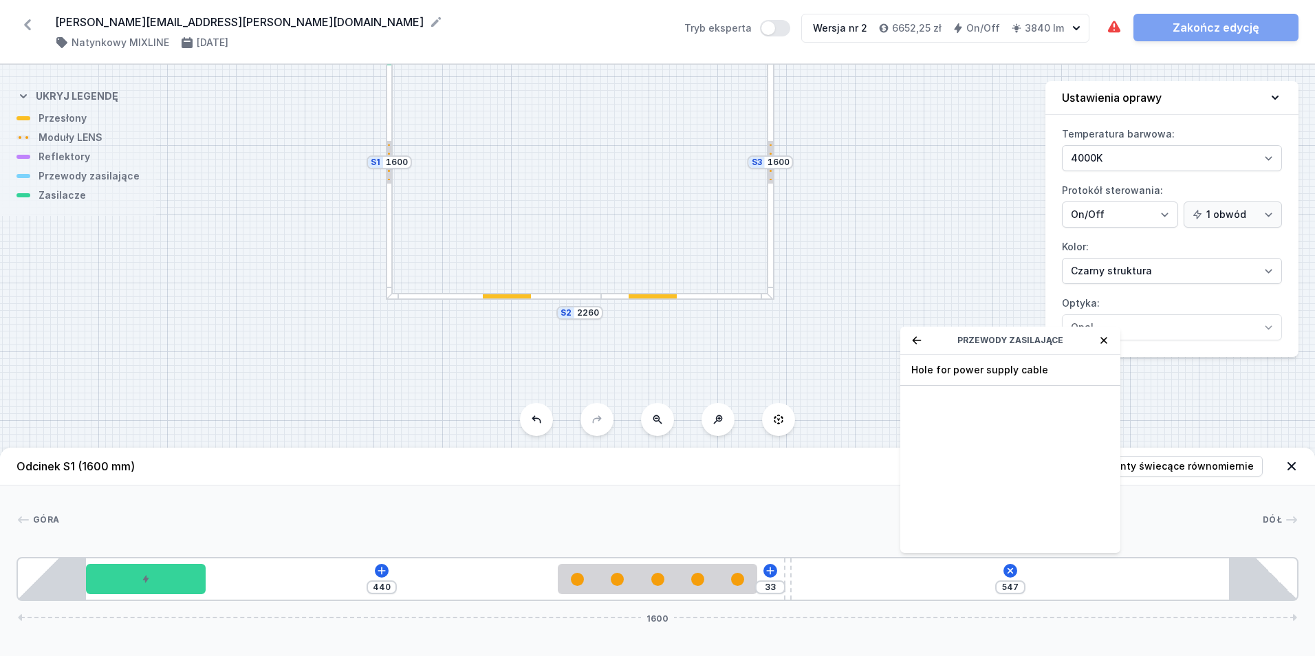
click at [1031, 372] on span "Hole for power supply cable" at bounding box center [1011, 370] width 198 height 14
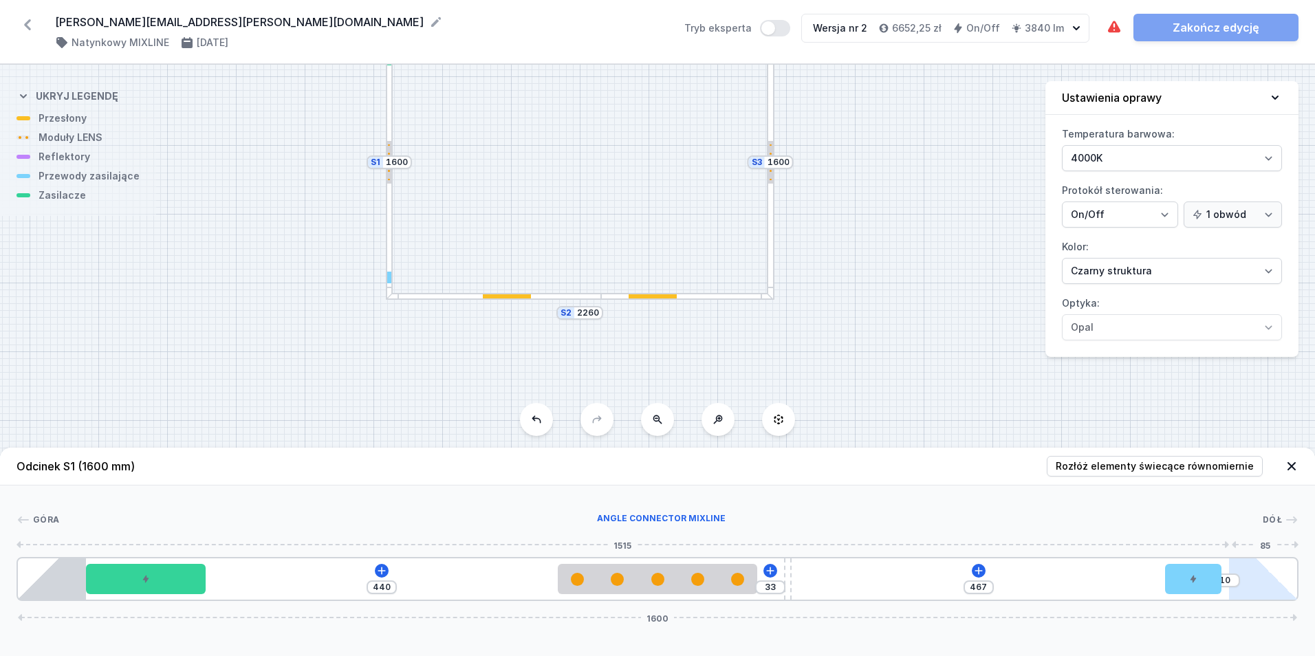
drag, startPoint x: 832, startPoint y: 583, endPoint x: 1282, endPoint y: 576, distance: 450.0
click at [1282, 576] on div "440 33 467 10 1600" at bounding box center [658, 579] width 1282 height 44
click at [576, 300] on div "S4 2260 S3 1600 S2 2260 S1 1600" at bounding box center [657, 361] width 1315 height 592
click at [576, 295] on div at bounding box center [493, 297] width 215 height 8
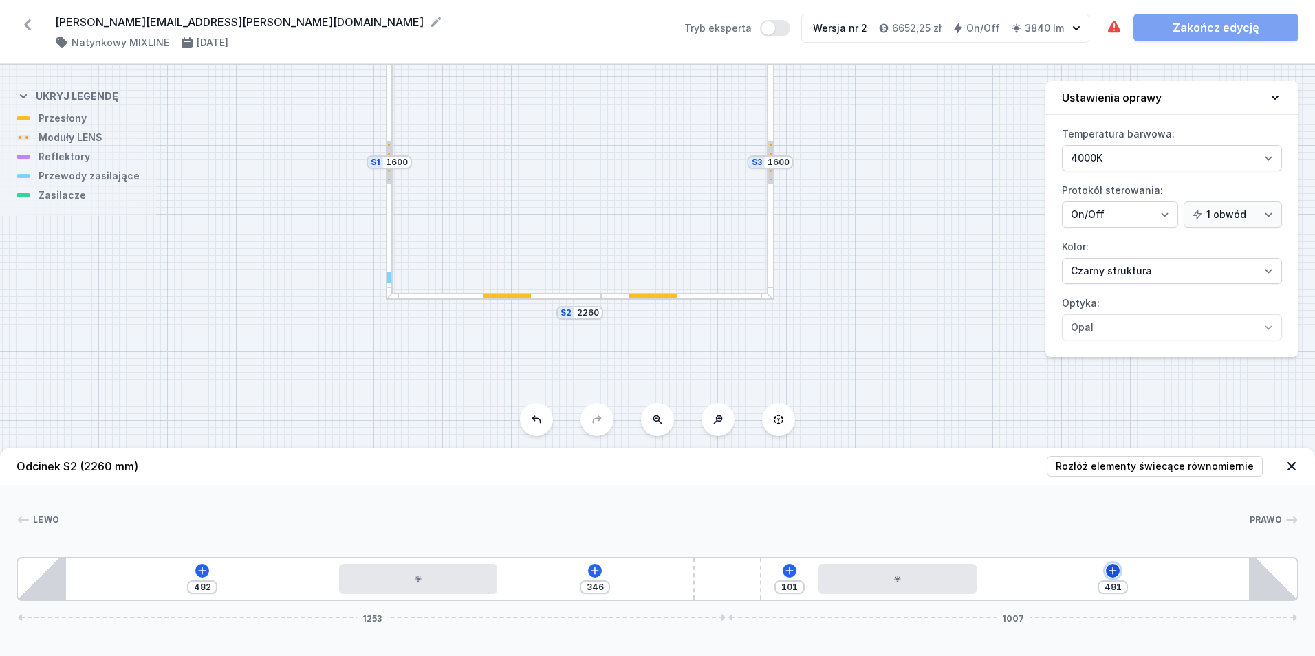
click at [1112, 572] on icon at bounding box center [1113, 570] width 11 height 11
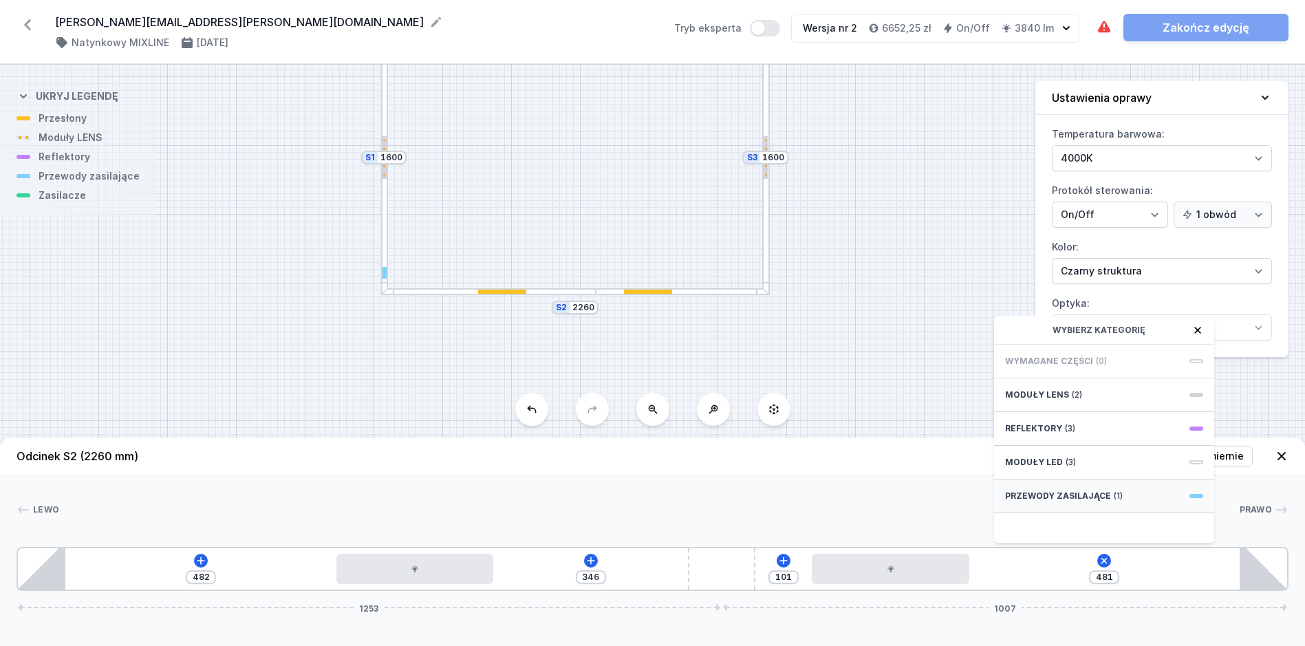
click at [1108, 499] on div "Przewody zasilające (1)" at bounding box center [1104, 496] width 220 height 34
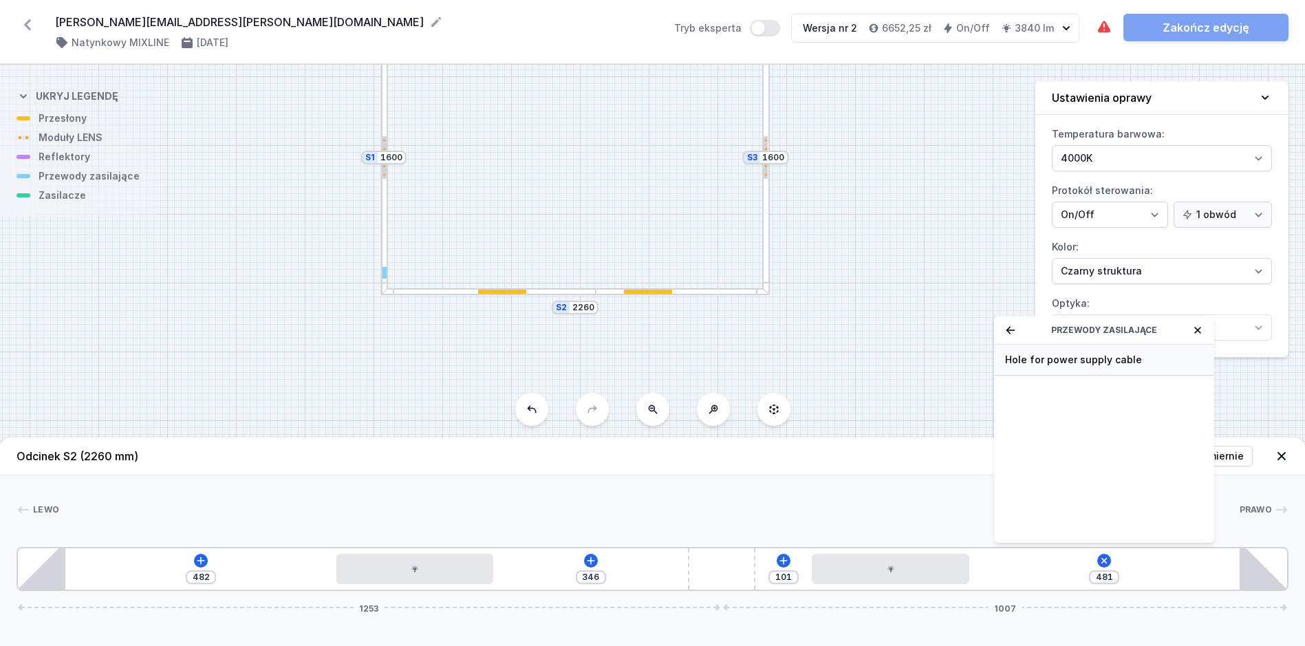
click at [1103, 360] on div "Hole for power supply cable" at bounding box center [1104, 360] width 220 height 31
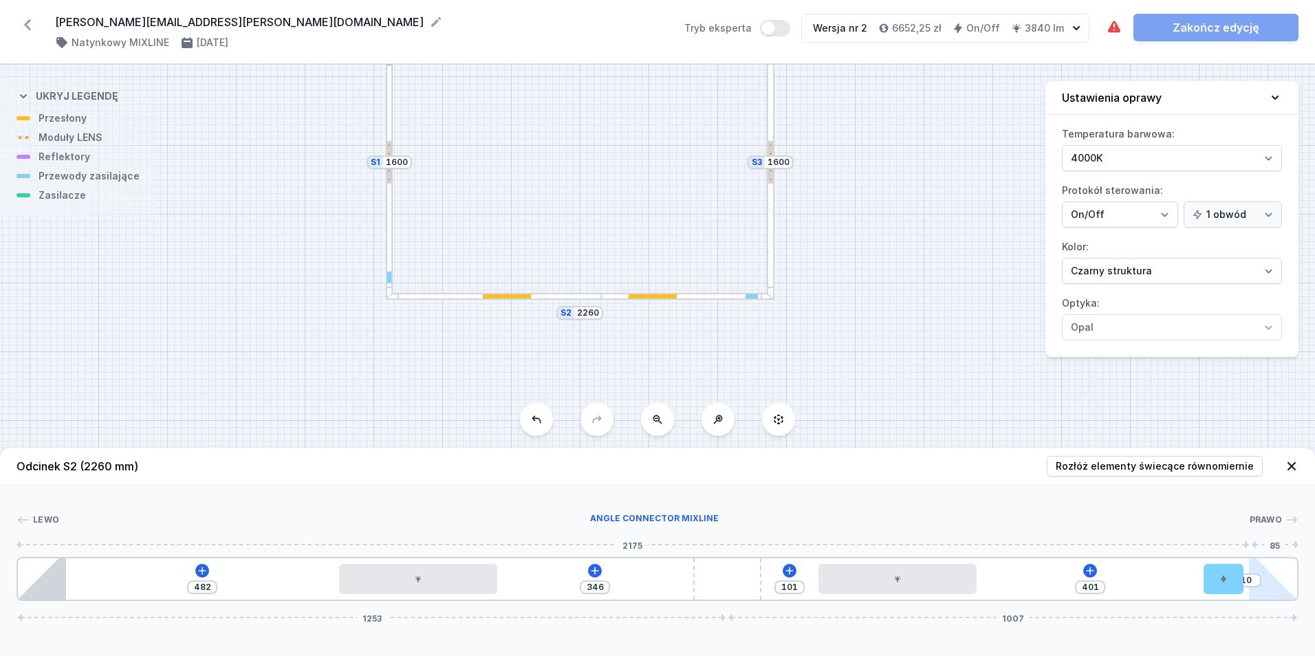
drag, startPoint x: 1036, startPoint y: 579, endPoint x: 1297, endPoint y: 563, distance: 261.2
click at [1297, 563] on div "482 346 101 401 10 1253 1007" at bounding box center [658, 579] width 1282 height 44
click at [773, 246] on div at bounding box center [771, 162] width 8 height 275
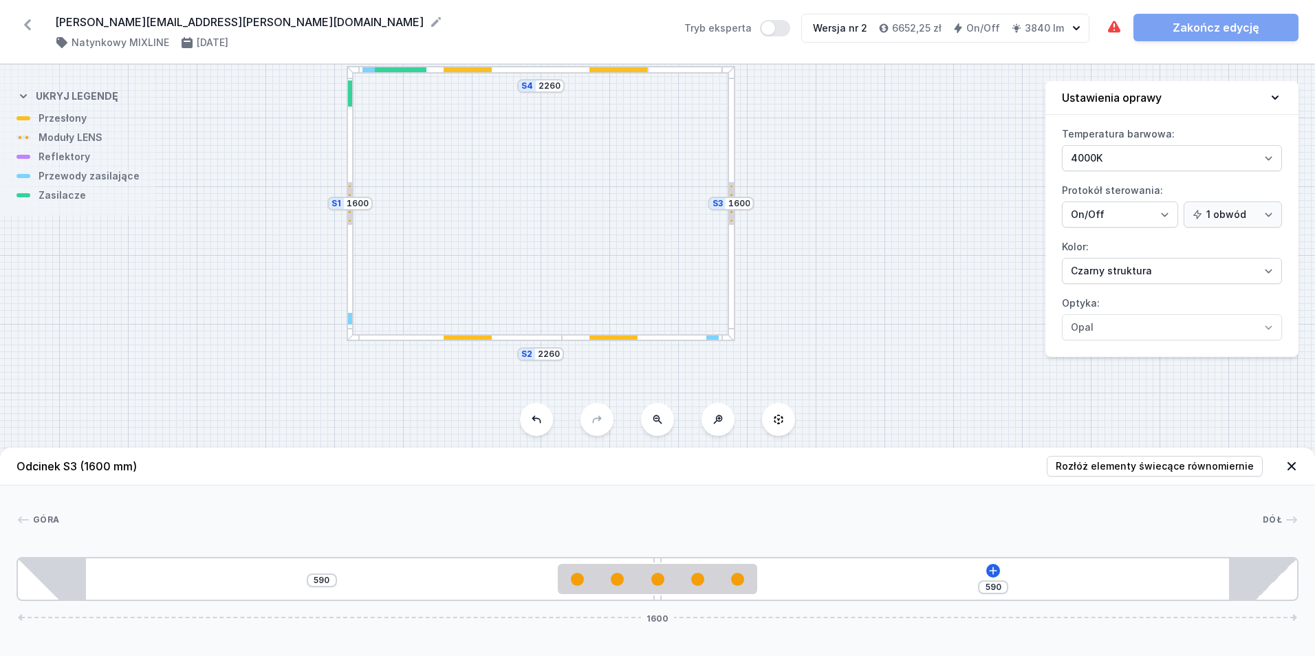
drag, startPoint x: 637, startPoint y: 202, endPoint x: 592, endPoint y: 250, distance: 66.7
click at [591, 230] on div "S4 2260 S3 1600 S2 2260 S1 1600" at bounding box center [657, 361] width 1315 height 592
click at [992, 566] on icon at bounding box center [993, 570] width 11 height 11
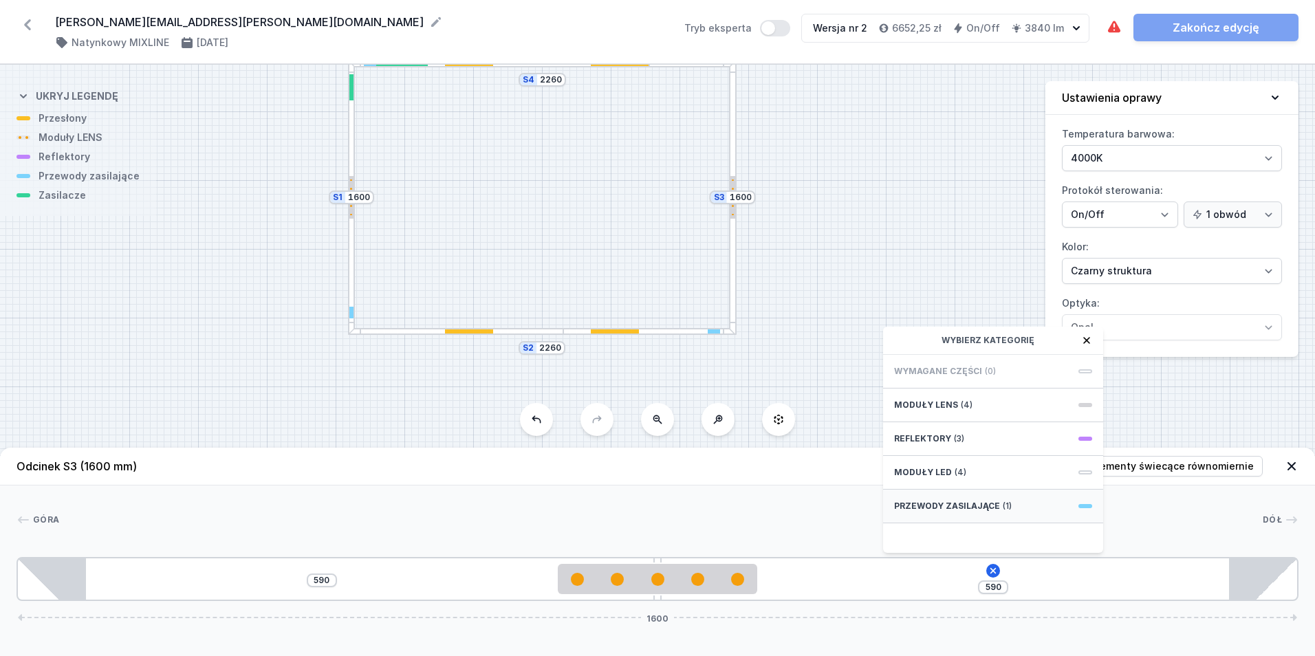
click at [1017, 497] on div "Przewody zasilające (1)" at bounding box center [993, 507] width 220 height 34
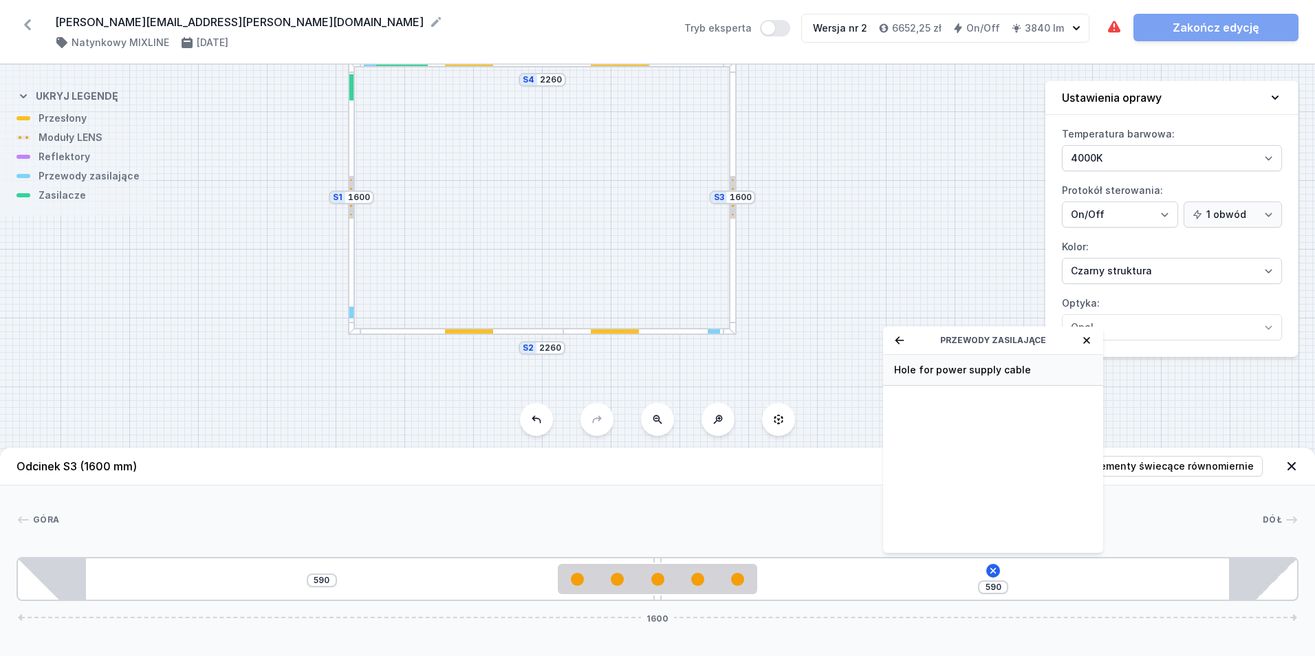
click at [1013, 366] on span "Hole for power supply cable" at bounding box center [993, 370] width 198 height 14
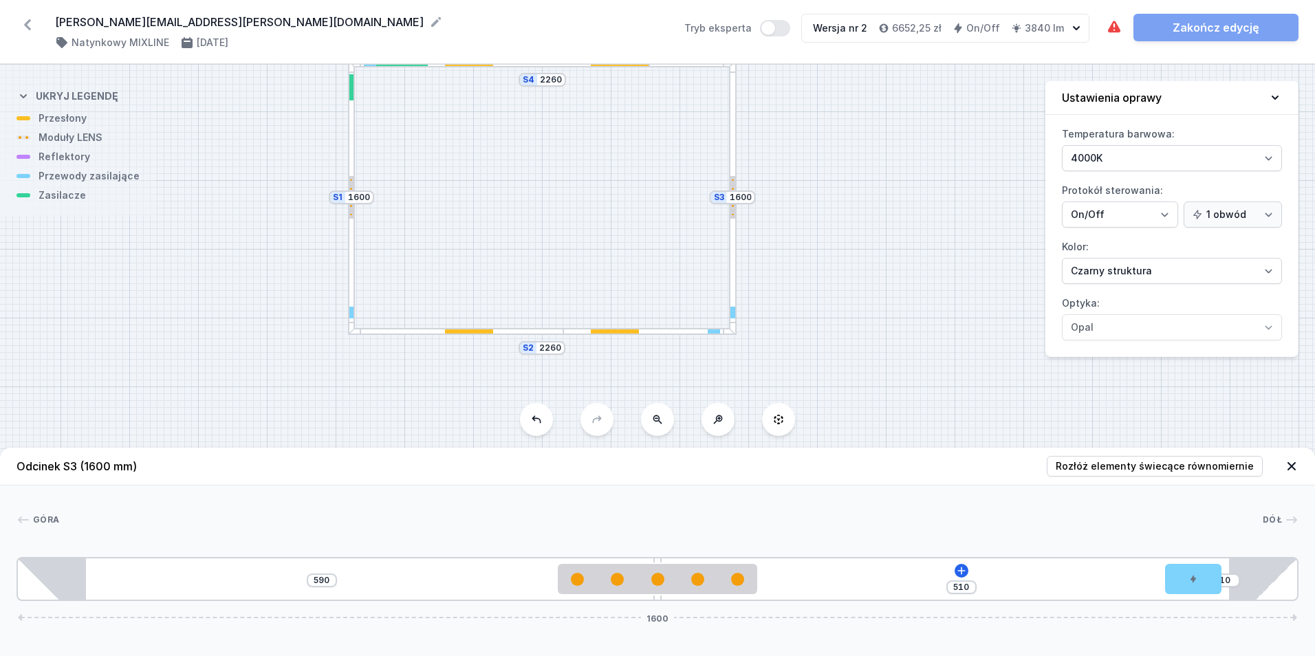
drag, startPoint x: 809, startPoint y: 583, endPoint x: 1363, endPoint y: 585, distance: 554.5
click at [1315, 585] on html "[PERSON_NAME][EMAIL_ADDRESS][PERSON_NAME][DOMAIN_NAME] ( 11198 /v 2 ) Natynkowy…" at bounding box center [657, 328] width 1315 height 656
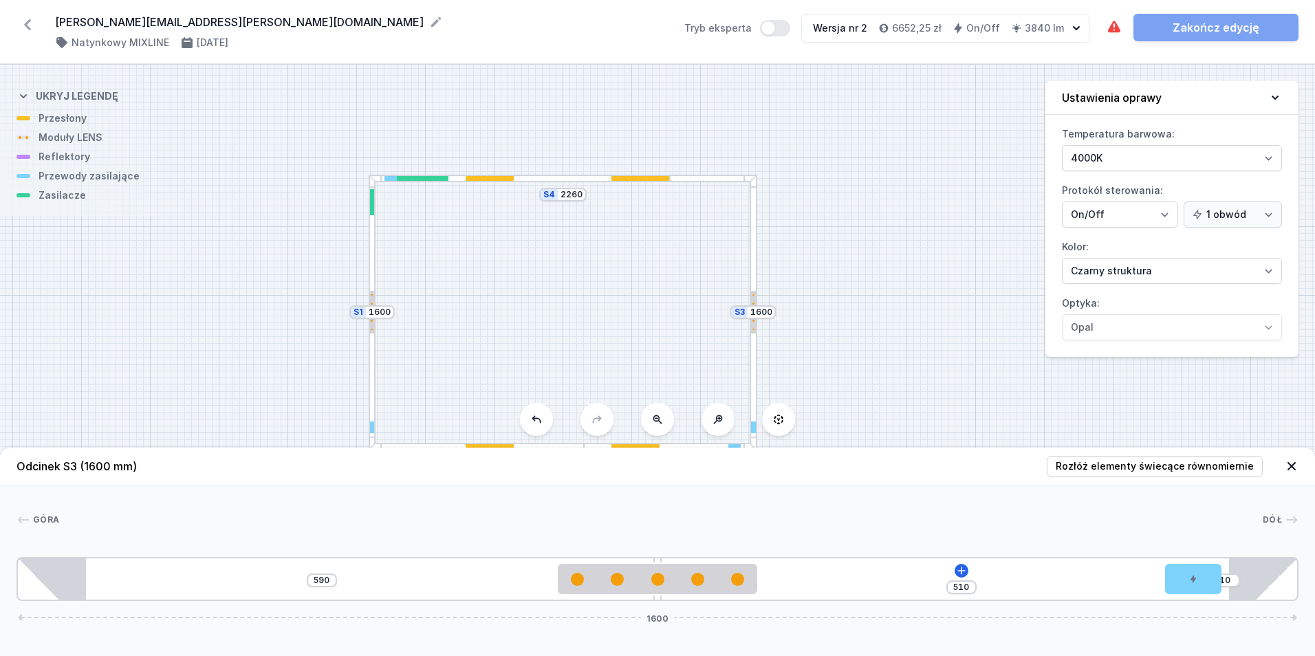
drag, startPoint x: 547, startPoint y: 230, endPoint x: 568, endPoint y: 345, distance: 116.7
click at [568, 345] on div "S4 2260 S3 1600 S2 2260 S1 1600" at bounding box center [657, 361] width 1315 height 592
click at [492, 180] on div at bounding box center [490, 178] width 48 height 5
type input "360"
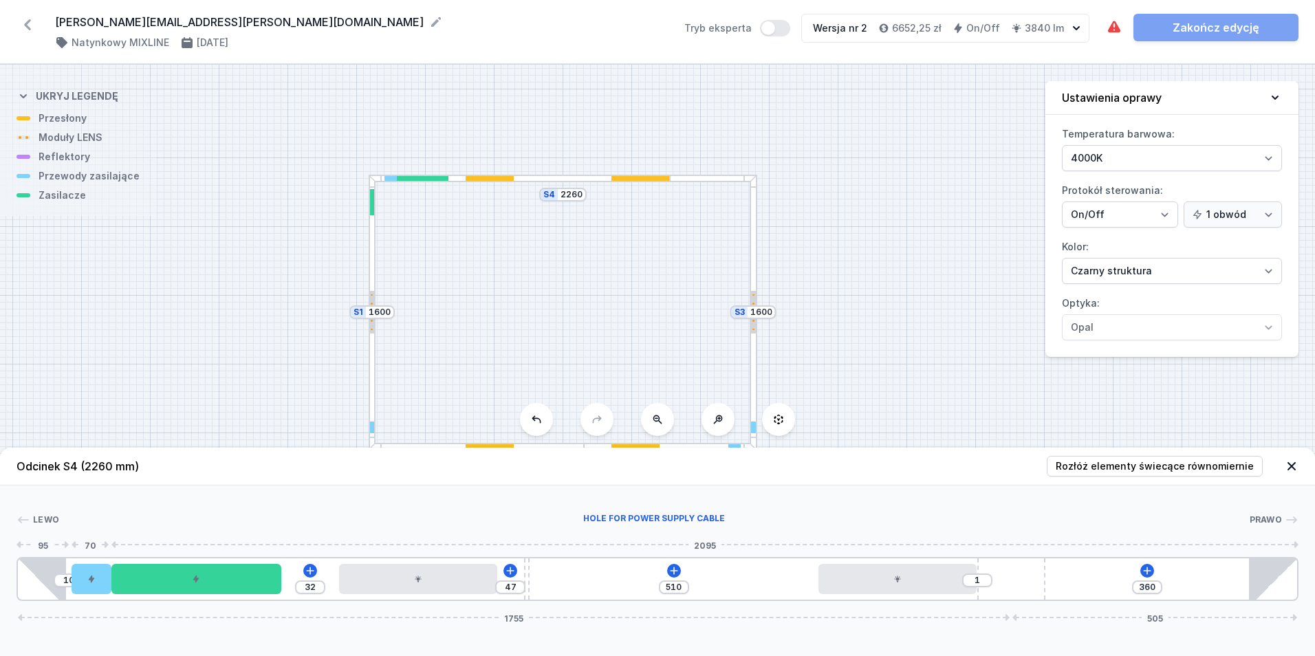
type input "102"
type input "113"
type input "177"
type input "103"
type input "187"
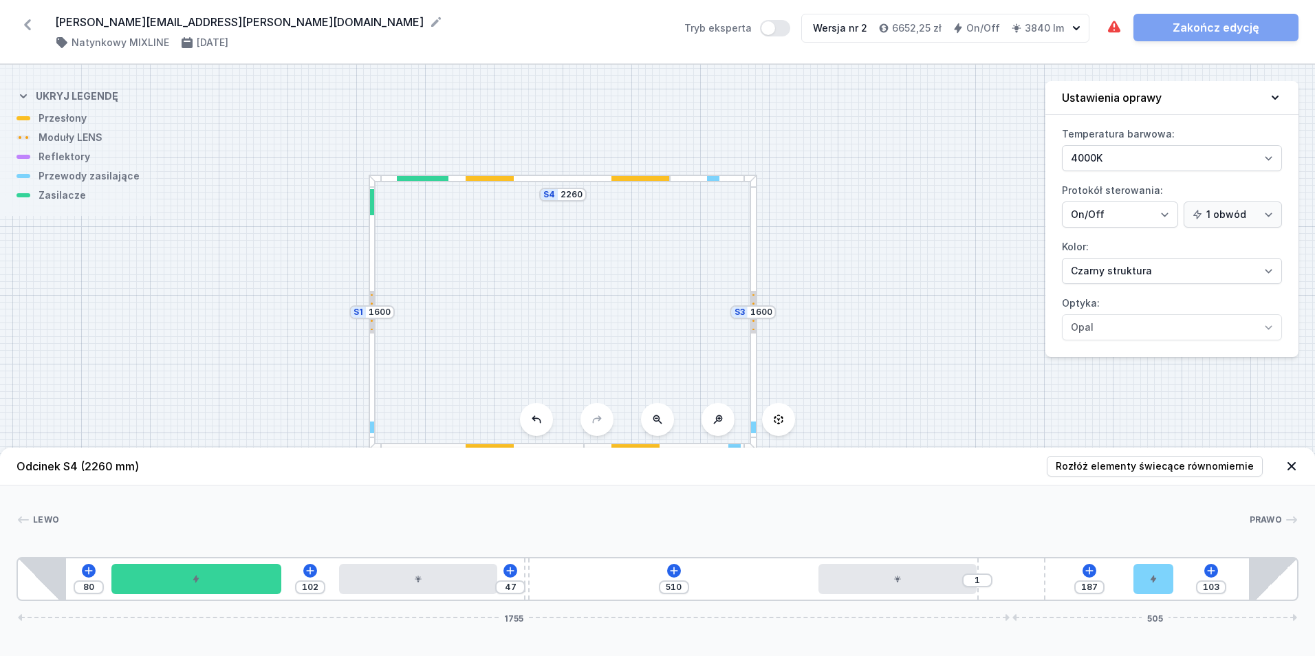
type input "67"
type input "223"
type input "10"
type input "280"
drag, startPoint x: 96, startPoint y: 590, endPoint x: 1289, endPoint y: 624, distance: 1194.1
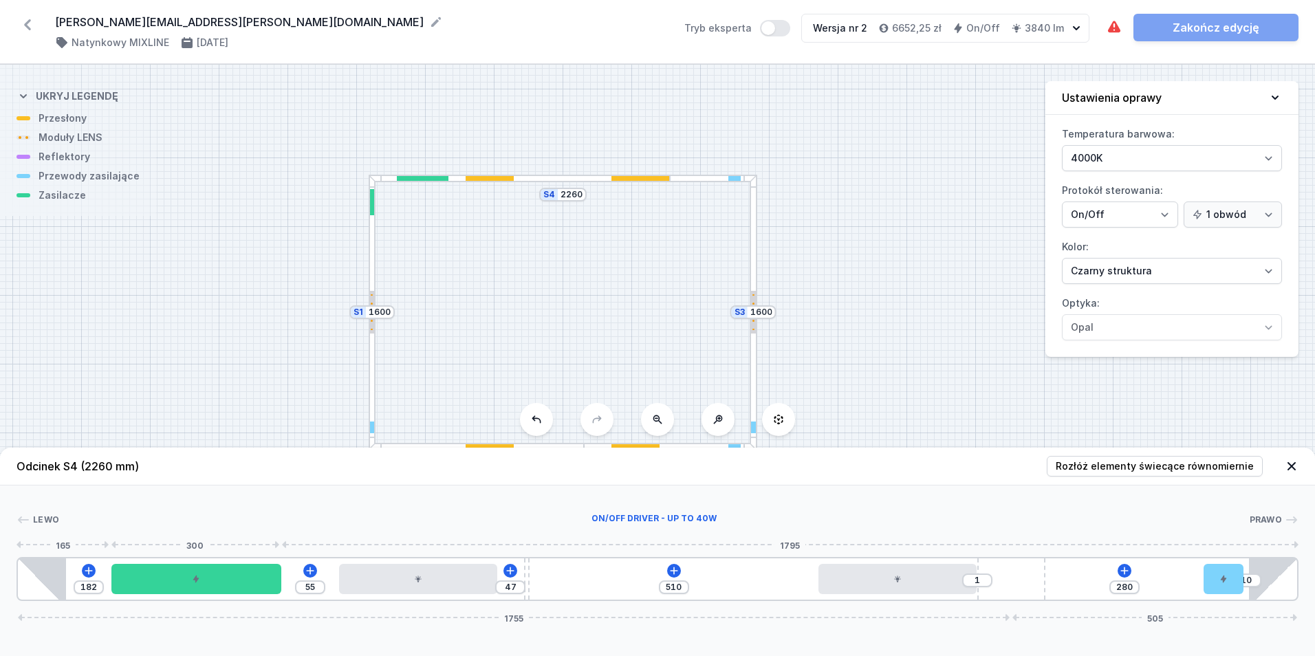
type input "315"
type input "119"
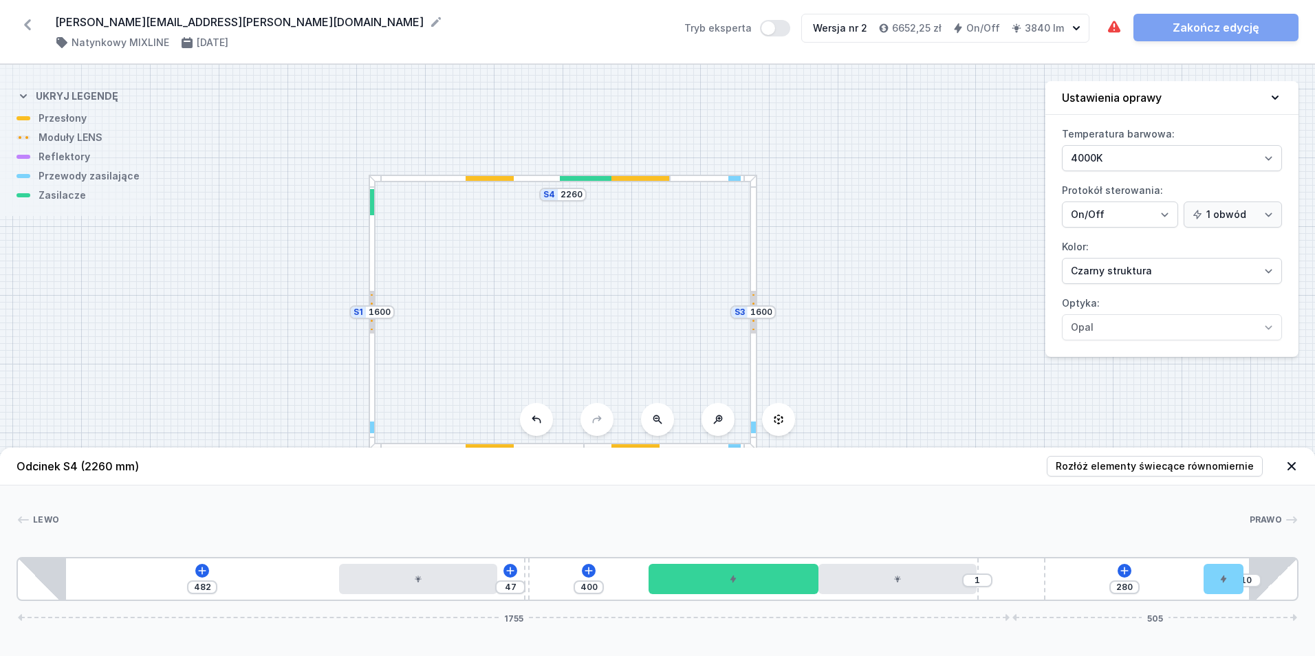
type input "399"
type input "172"
drag, startPoint x: 196, startPoint y: 581, endPoint x: 712, endPoint y: 622, distance: 517.5
drag, startPoint x: 486, startPoint y: 235, endPoint x: 486, endPoint y: 208, distance: 27.5
click at [486, 208] on div "S4 2260 S3 1600 S2 2260 S1 1600" at bounding box center [657, 361] width 1315 height 592
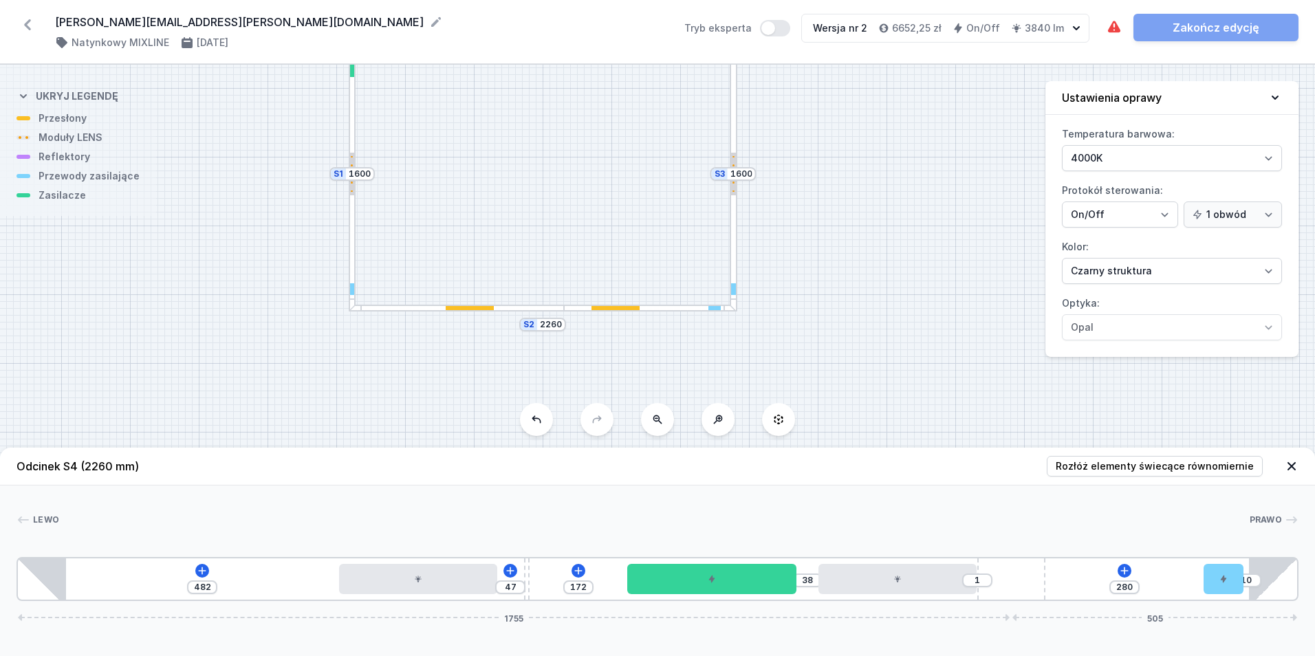
click at [354, 205] on div at bounding box center [353, 173] width 8 height 275
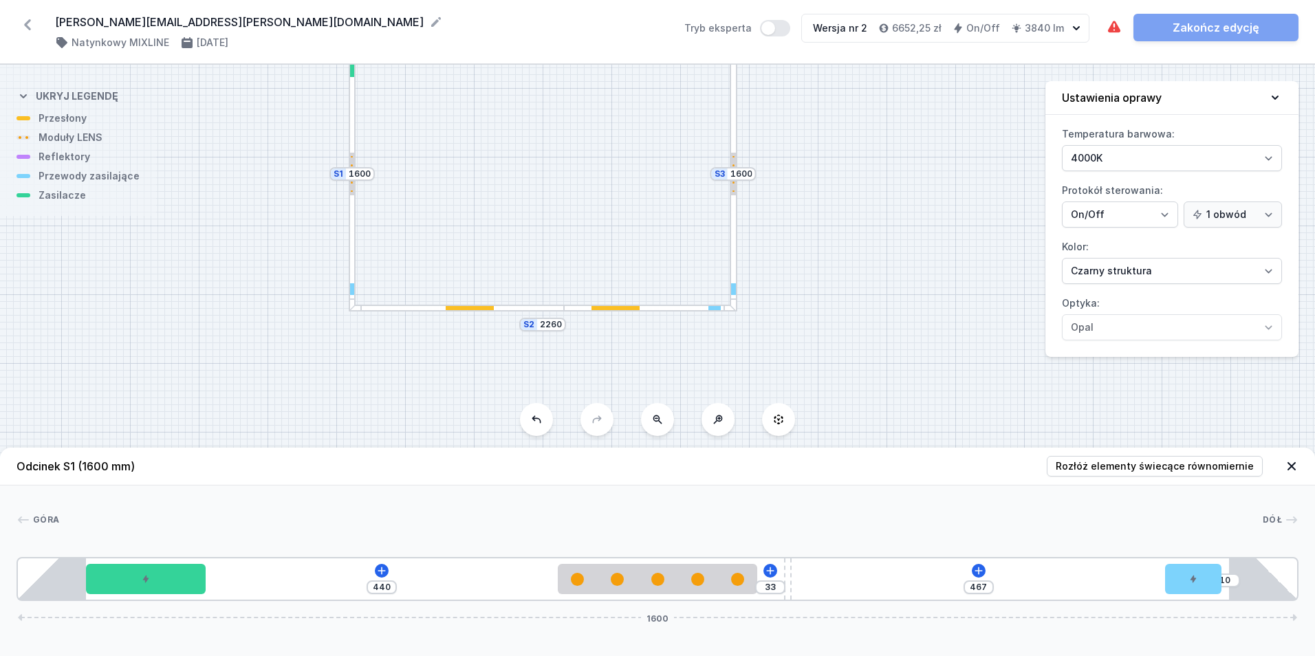
click at [609, 310] on div at bounding box center [616, 308] width 48 height 5
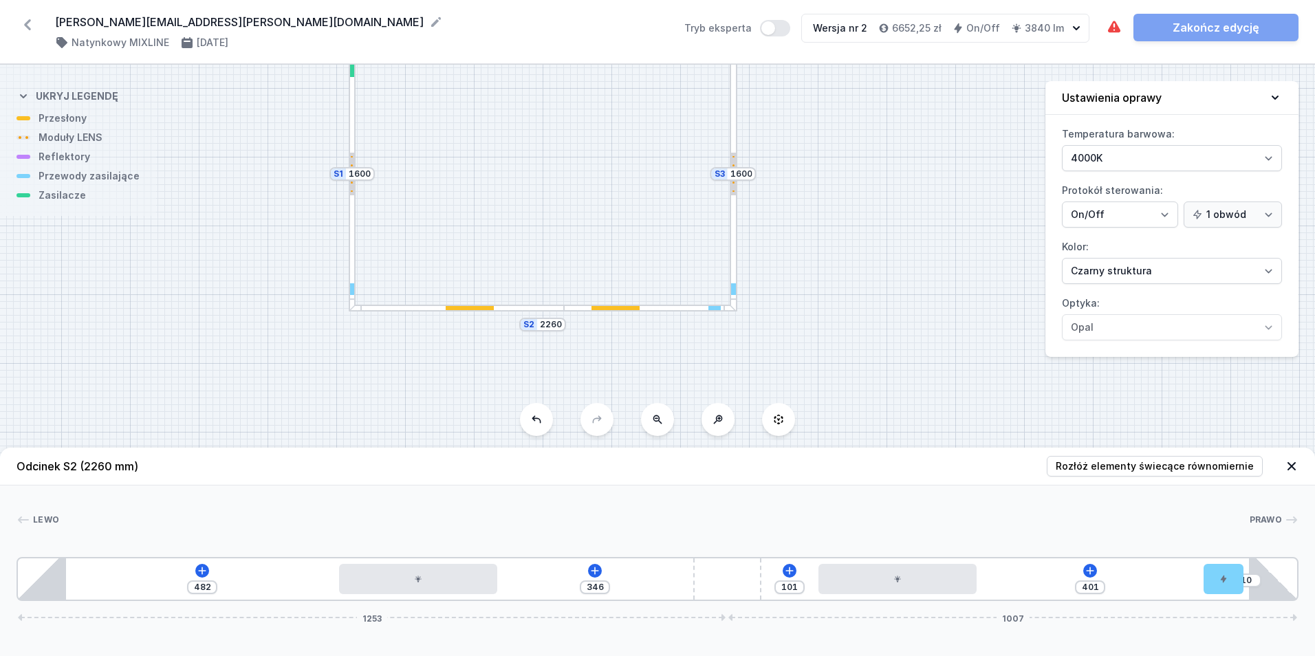
click at [734, 241] on div at bounding box center [734, 173] width 8 height 275
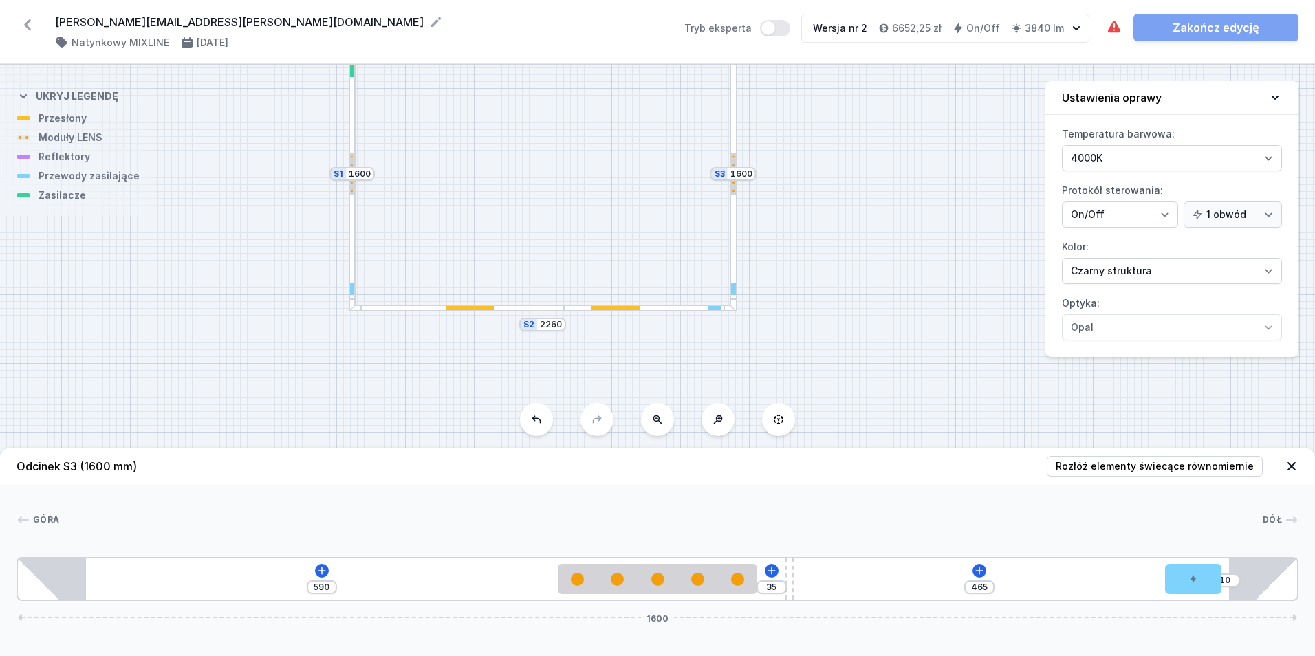
type input "455"
type input "45"
type input "450"
type input "50"
type input "434"
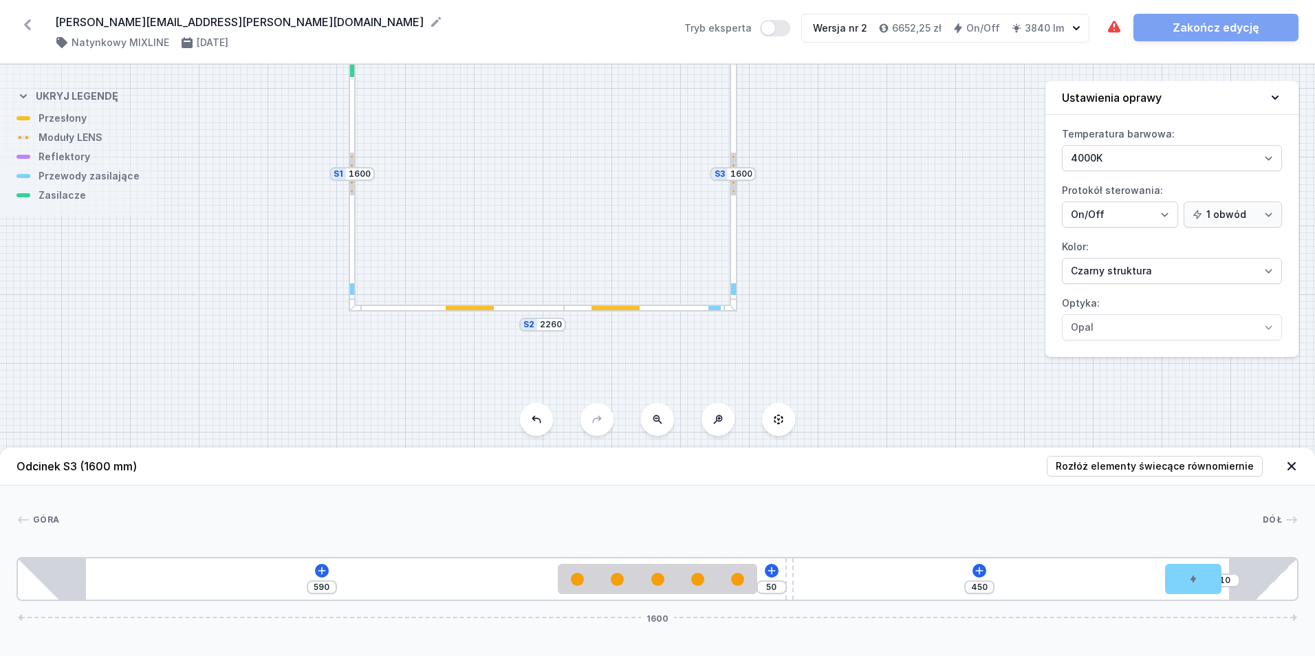
type input "66"
type input "425"
type input "75"
type input "423"
type input "77"
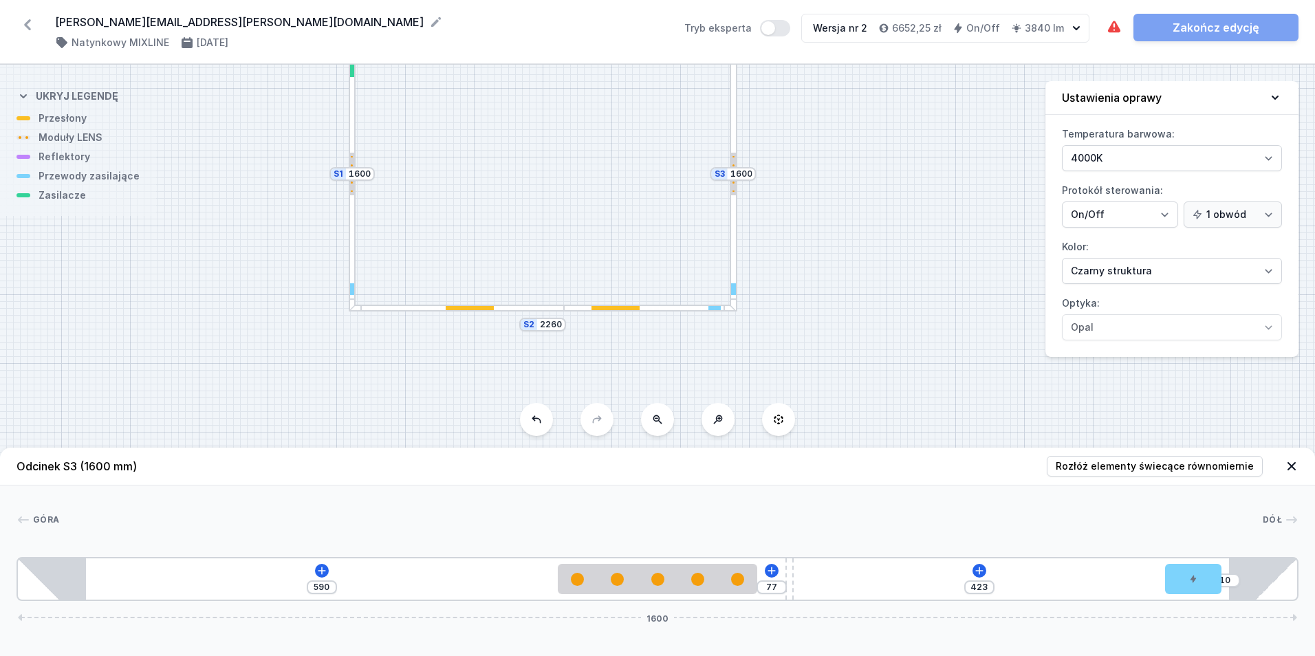
type input "424"
type input "76"
type input "425"
type input "75"
type input "426"
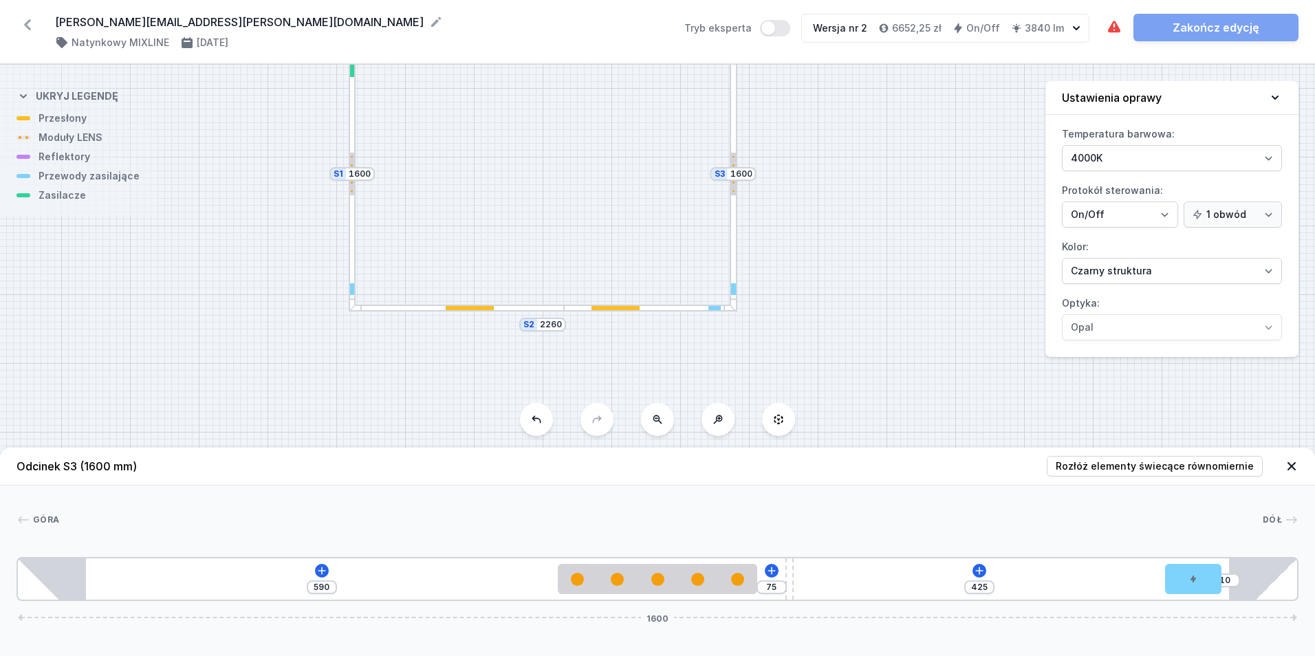
type input "74"
type input "428"
type input "72"
type input "429"
type input "71"
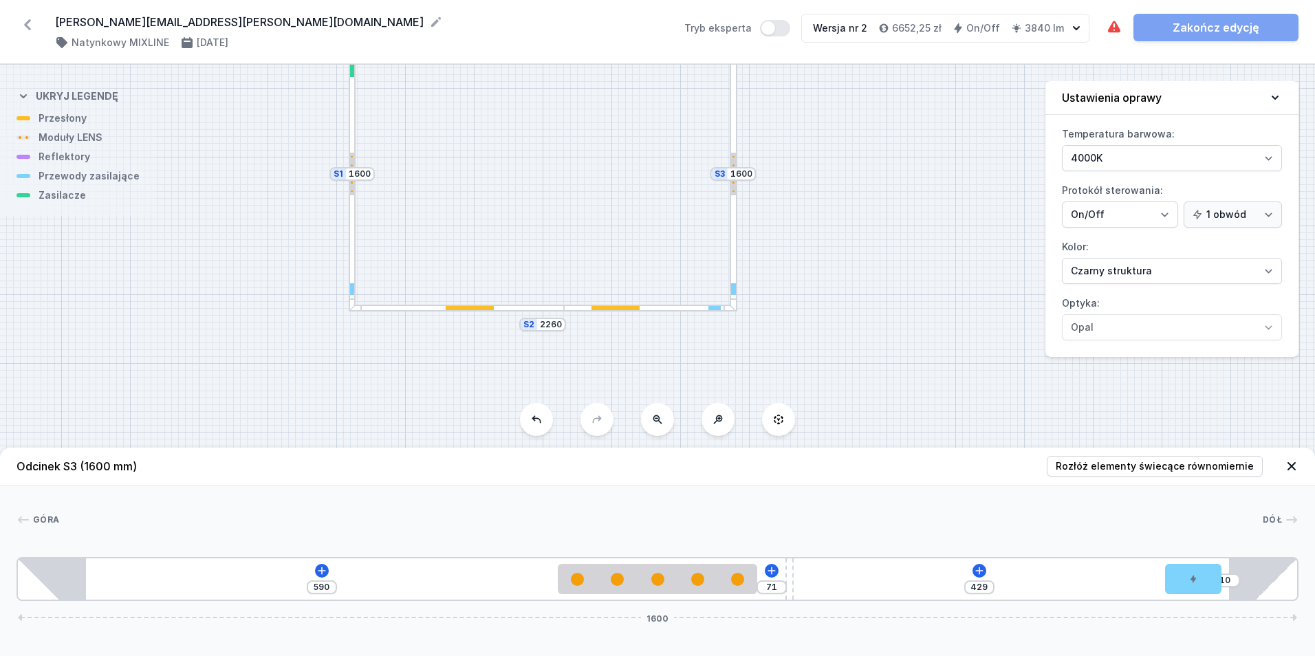
type input "430"
type input "70"
drag, startPoint x: 660, startPoint y: 599, endPoint x: 828, endPoint y: 610, distance: 168.9
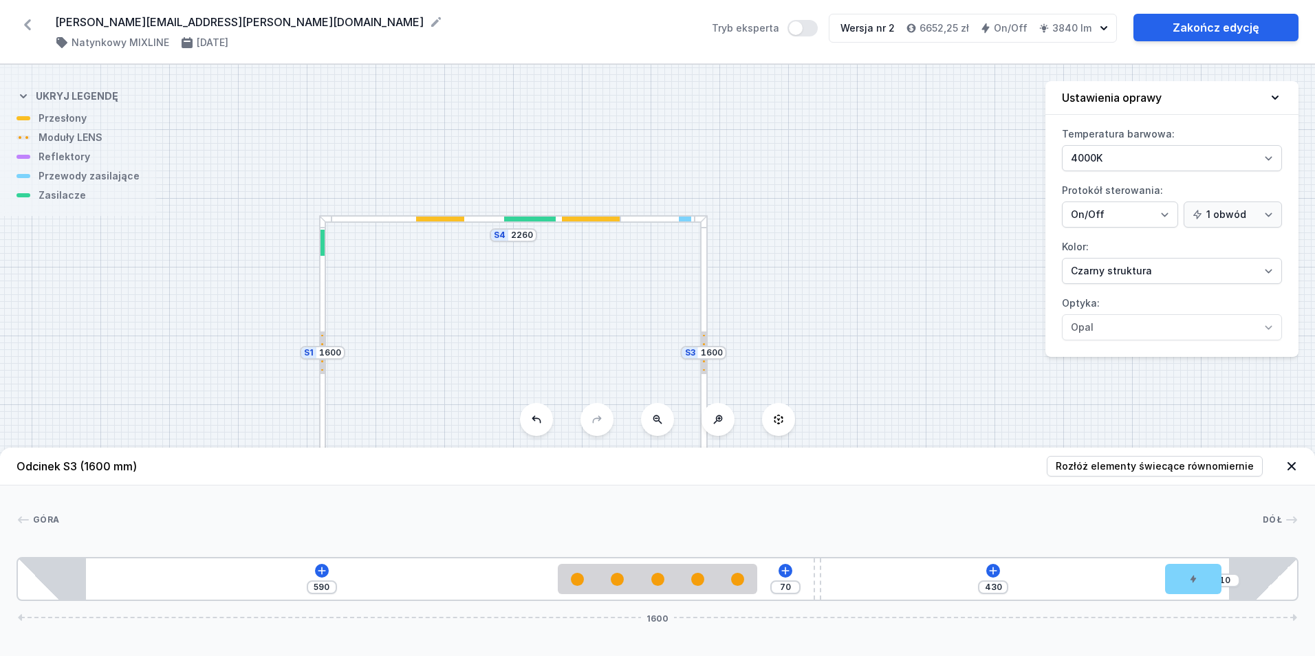
drag, startPoint x: 883, startPoint y: 219, endPoint x: 853, endPoint y: 402, distance: 185.5
click at [853, 402] on div "S4 2260 S3 1600 S2 2260 S1 1600" at bounding box center [657, 361] width 1315 height 592
click at [1186, 36] on link "Zakończ edycję" at bounding box center [1216, 28] width 165 height 28
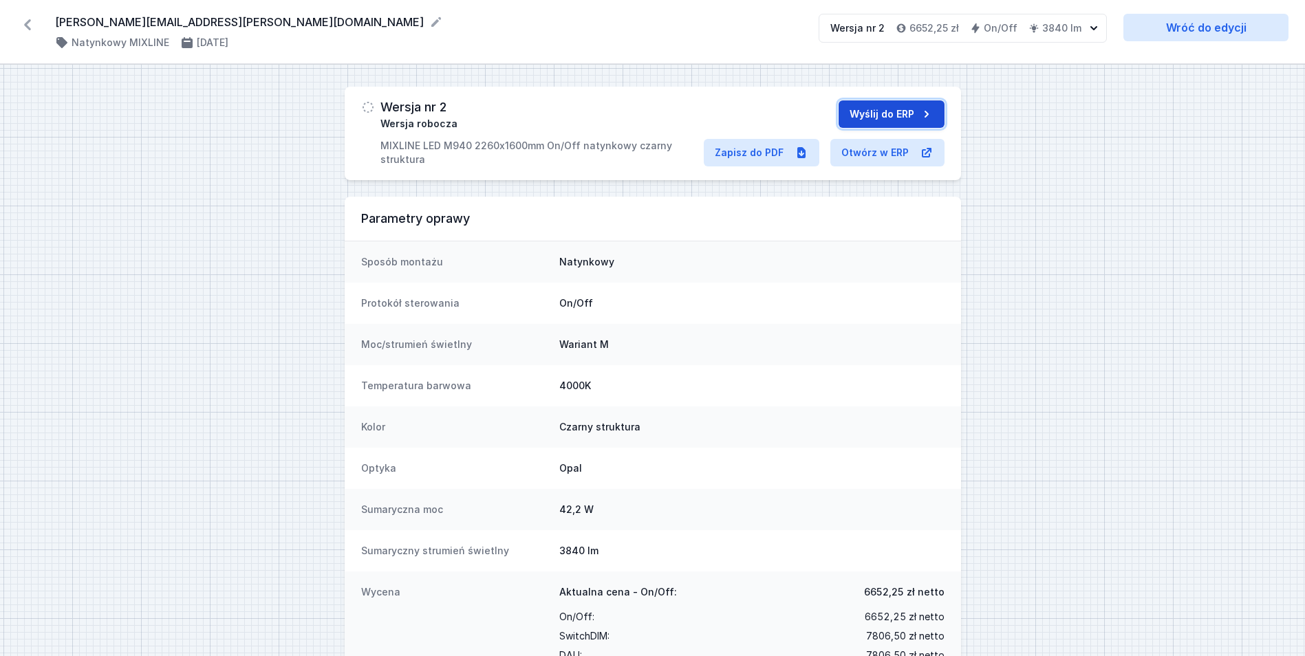
click at [859, 105] on button "Wyślij do ERP" at bounding box center [892, 114] width 106 height 28
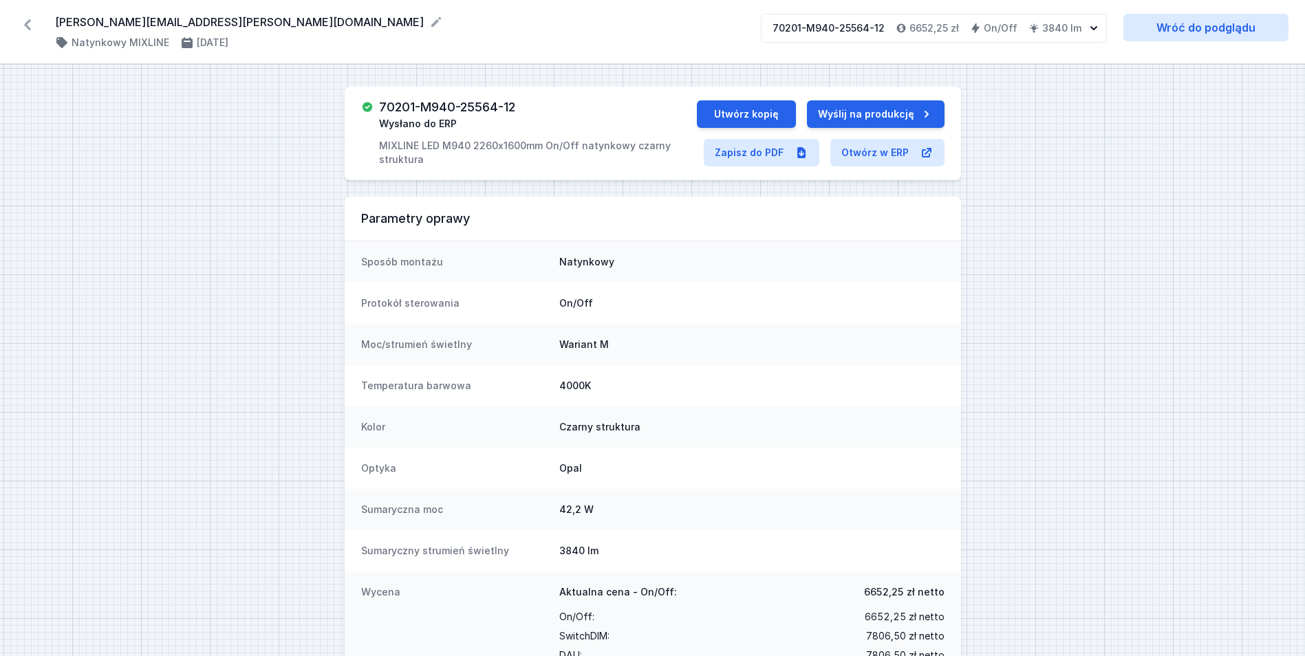
click at [464, 104] on h3 "70201-M940-25564-12" at bounding box center [447, 107] width 136 height 14
click at [464, 105] on h3 "70201-M940-25564-12" at bounding box center [447, 107] width 136 height 14
copy h3 "70201-M940-25564-12"
click at [754, 155] on link "Zapisz do PDF" at bounding box center [762, 153] width 116 height 28
